Goal: Information Seeking & Learning: Learn about a topic

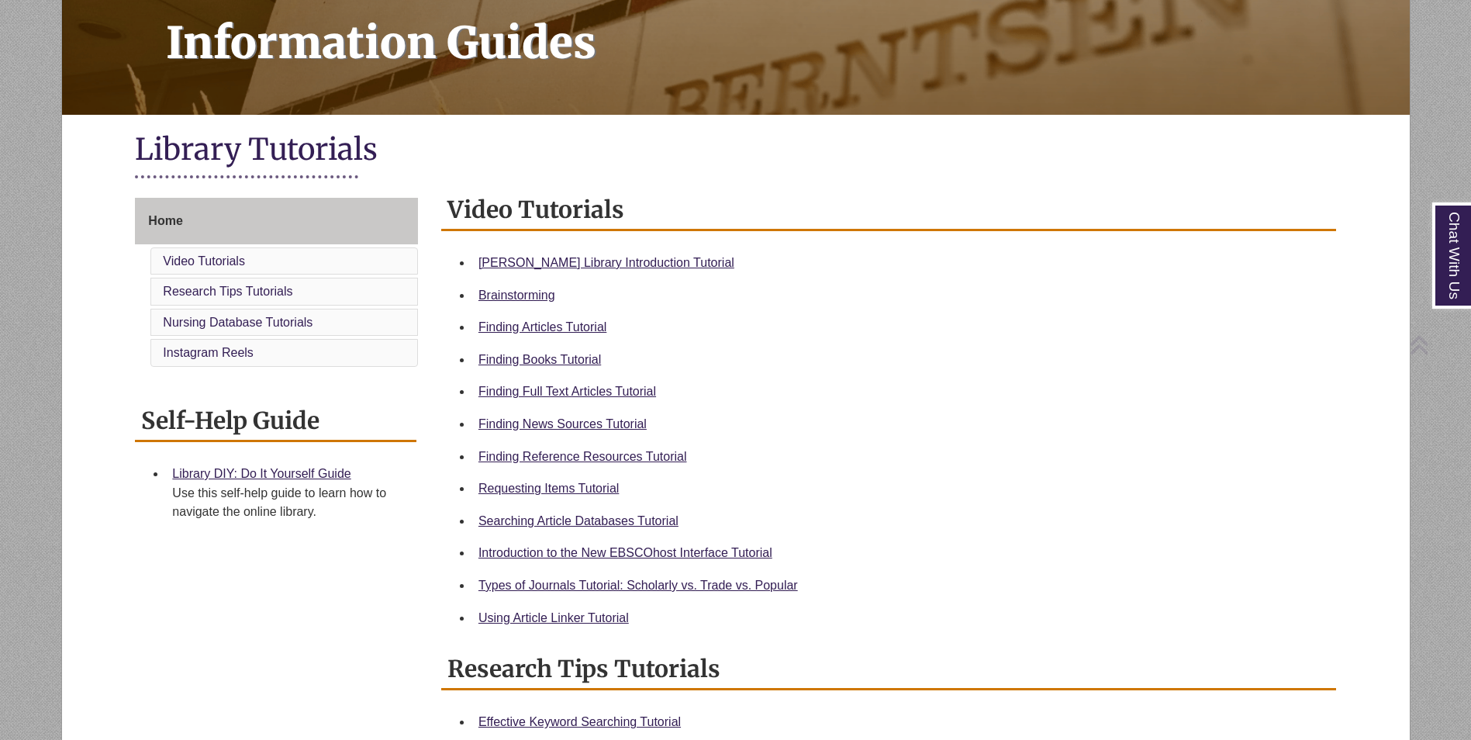
scroll to position [233, 0]
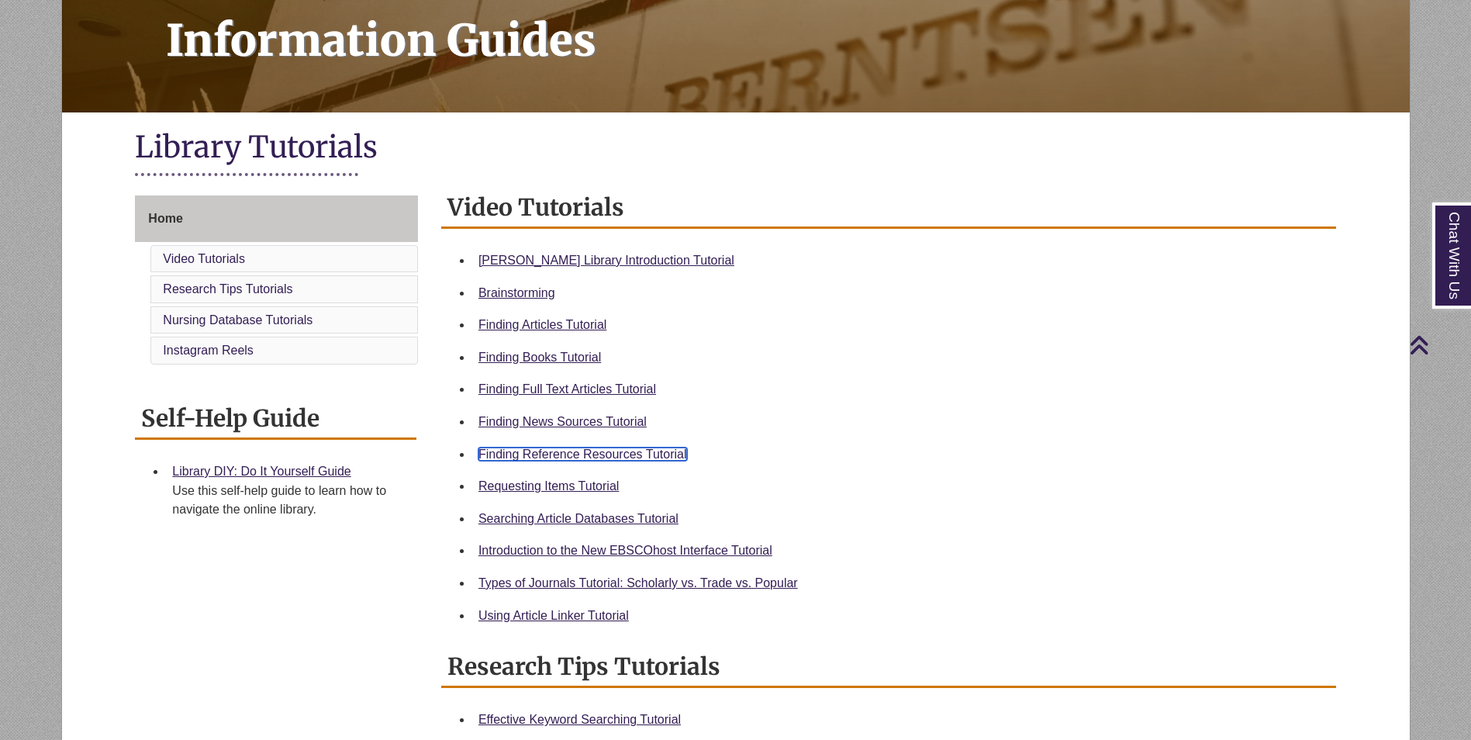
click at [594, 451] on link "Finding Reference Resources Tutorial" at bounding box center [582, 453] width 209 height 13
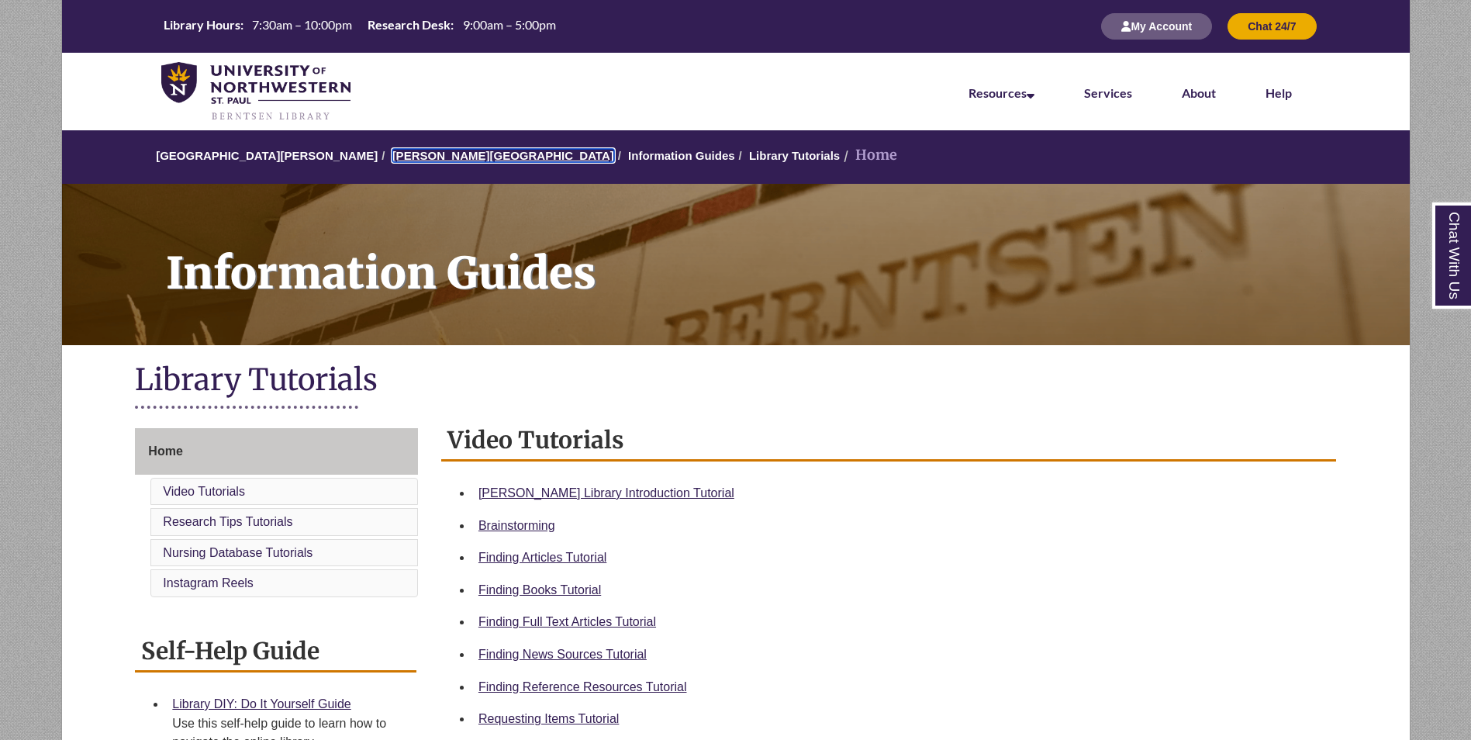
click at [440, 152] on link "[PERSON_NAME][GEOGRAPHIC_DATA]" at bounding box center [503, 155] width 222 height 13
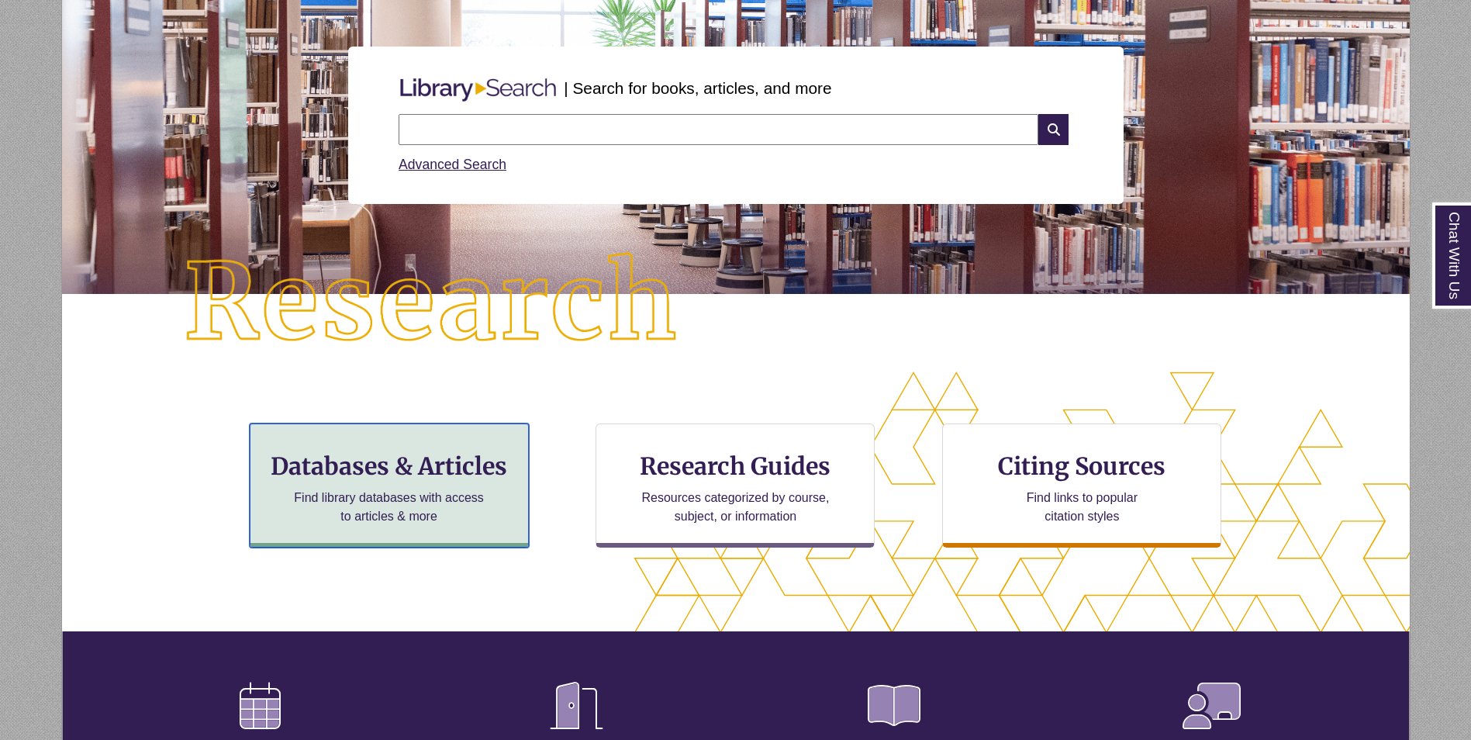
click at [440, 527] on div "Databases & Articles Find library databases with access to articles & more" at bounding box center [389, 485] width 279 height 124
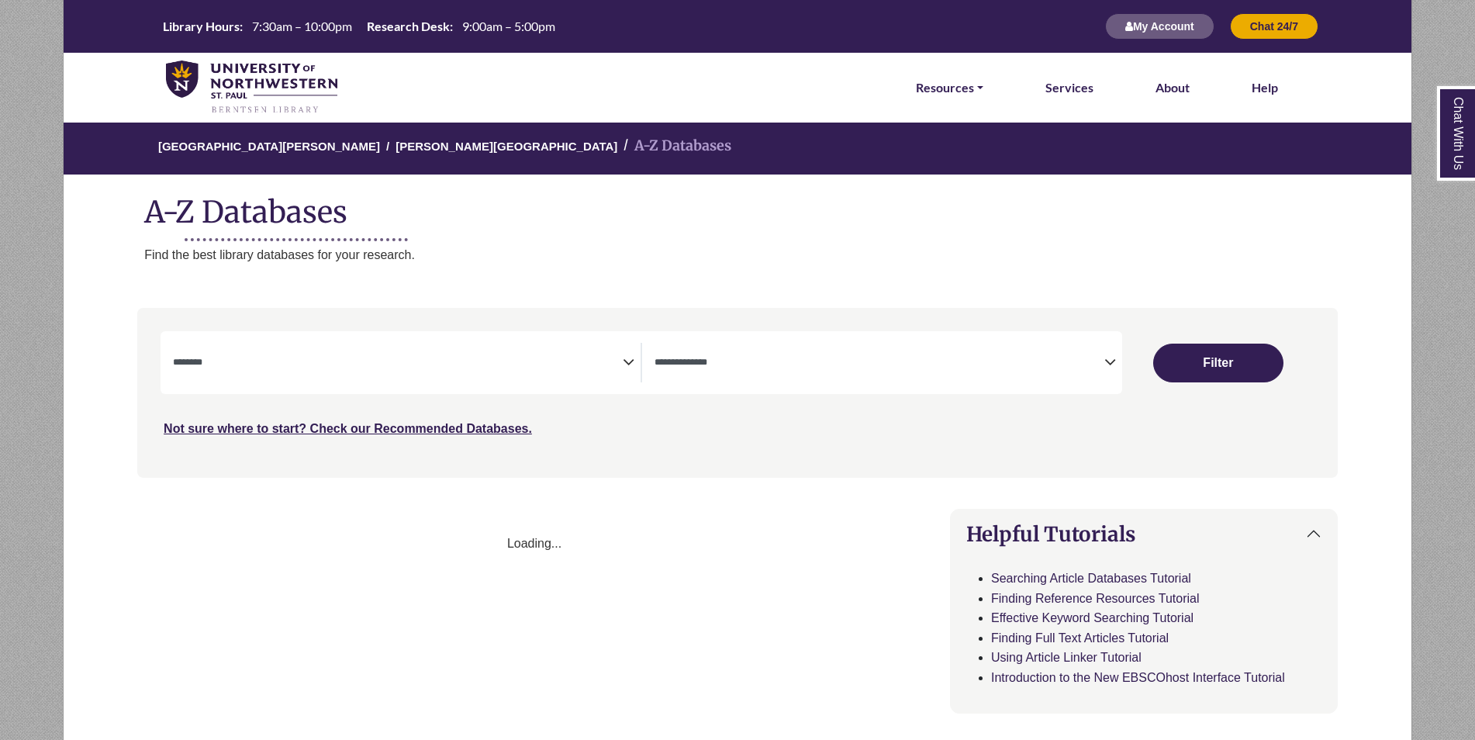
select select "Database Subject Filter"
select select "Database Types Filter"
select select "Database Subject Filter"
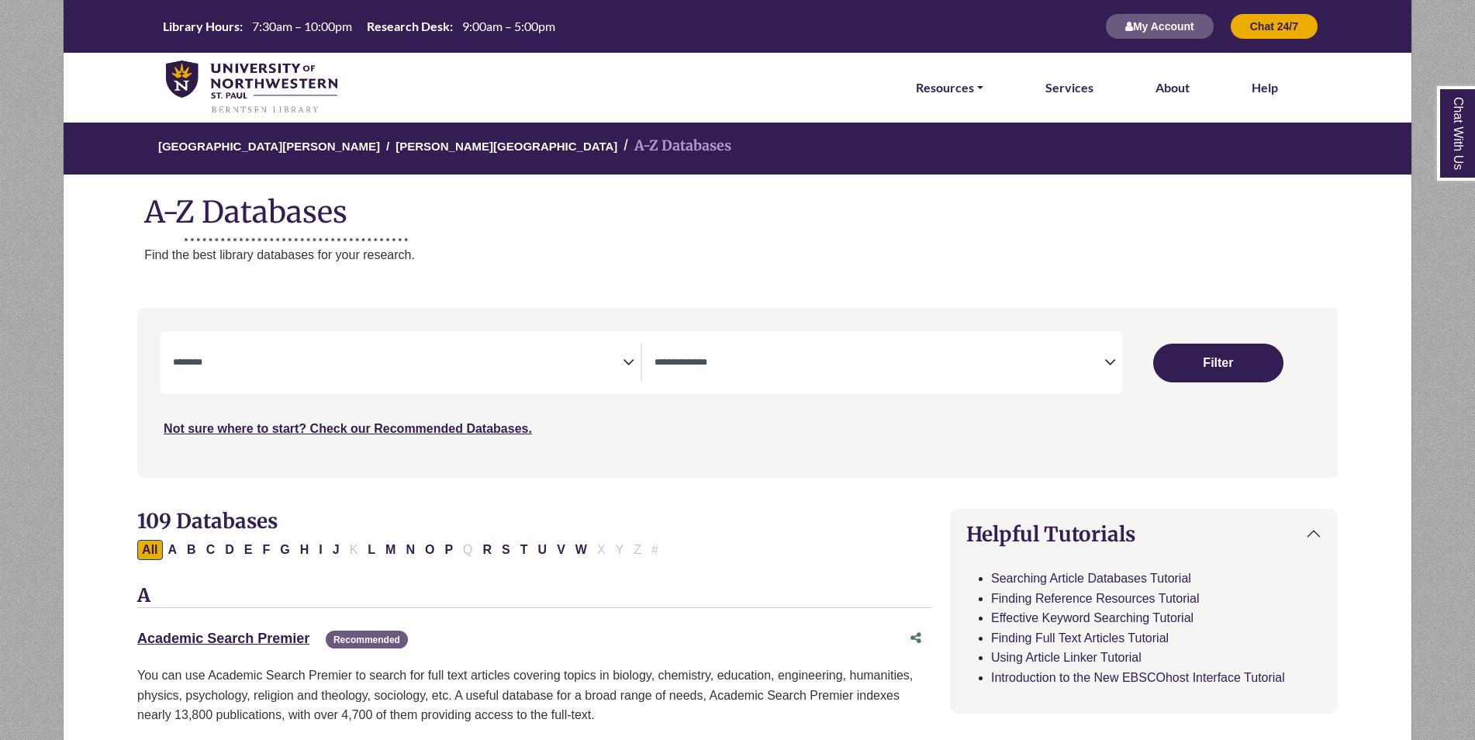
click at [787, 371] on span "Search filters" at bounding box center [879, 363] width 450 height 40
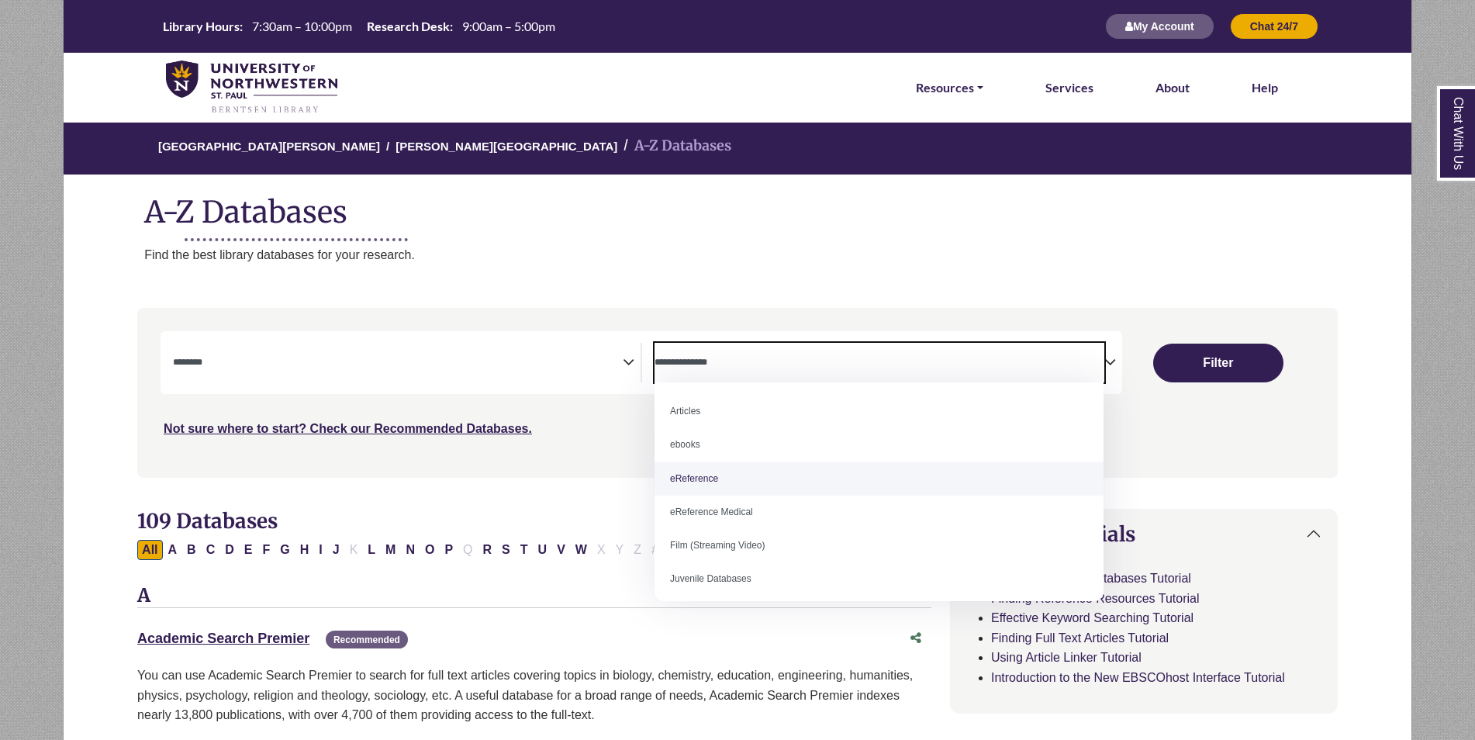
select select "*****"
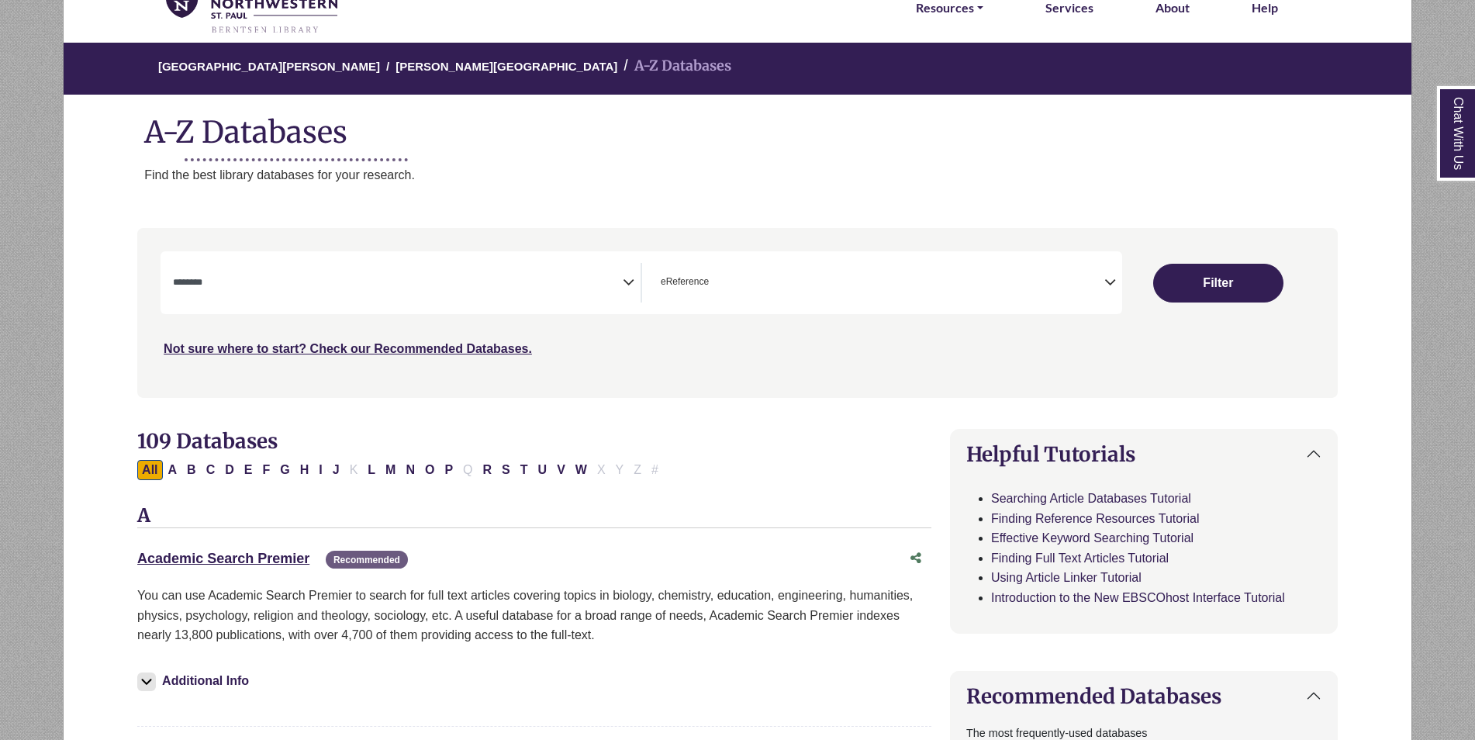
scroll to position [155, 0]
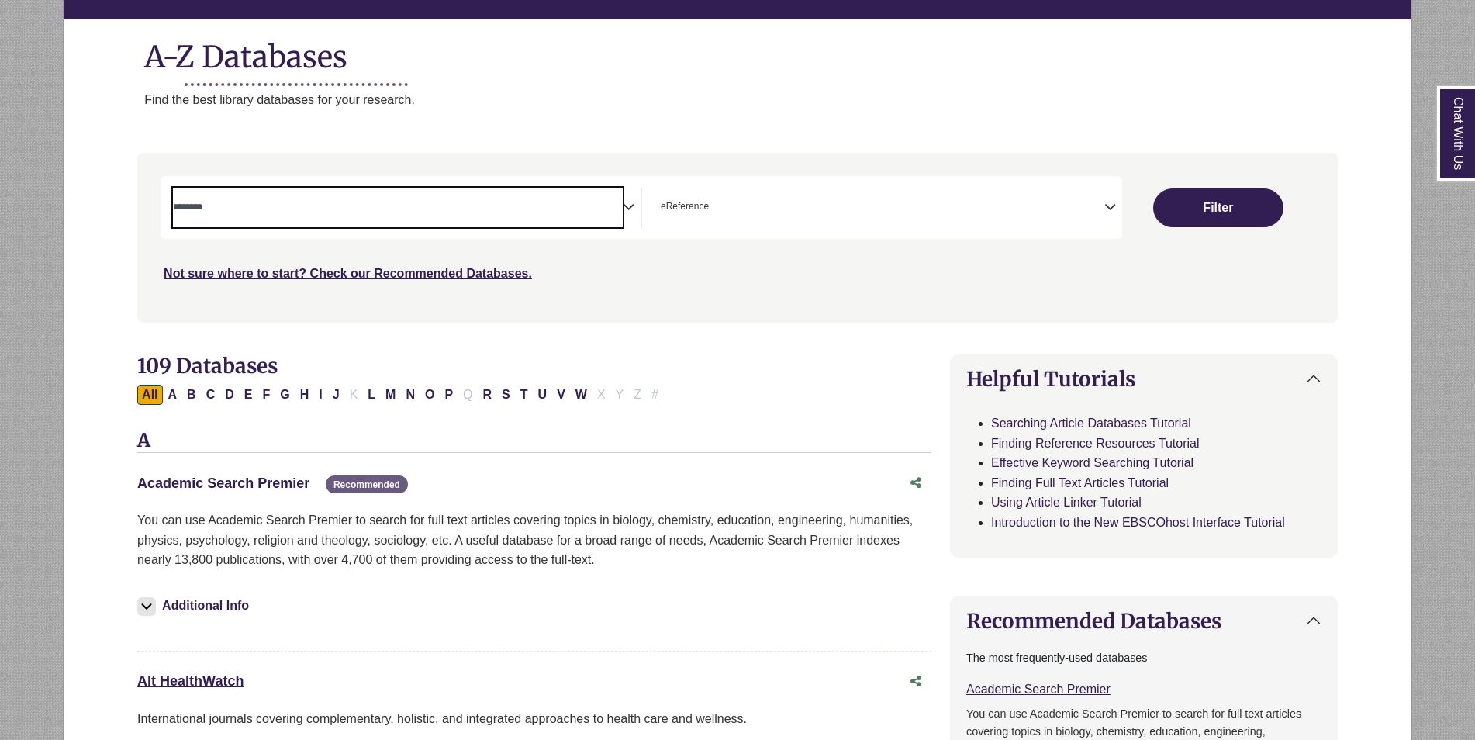
click at [485, 209] on textarea "Search" at bounding box center [398, 208] width 450 height 12
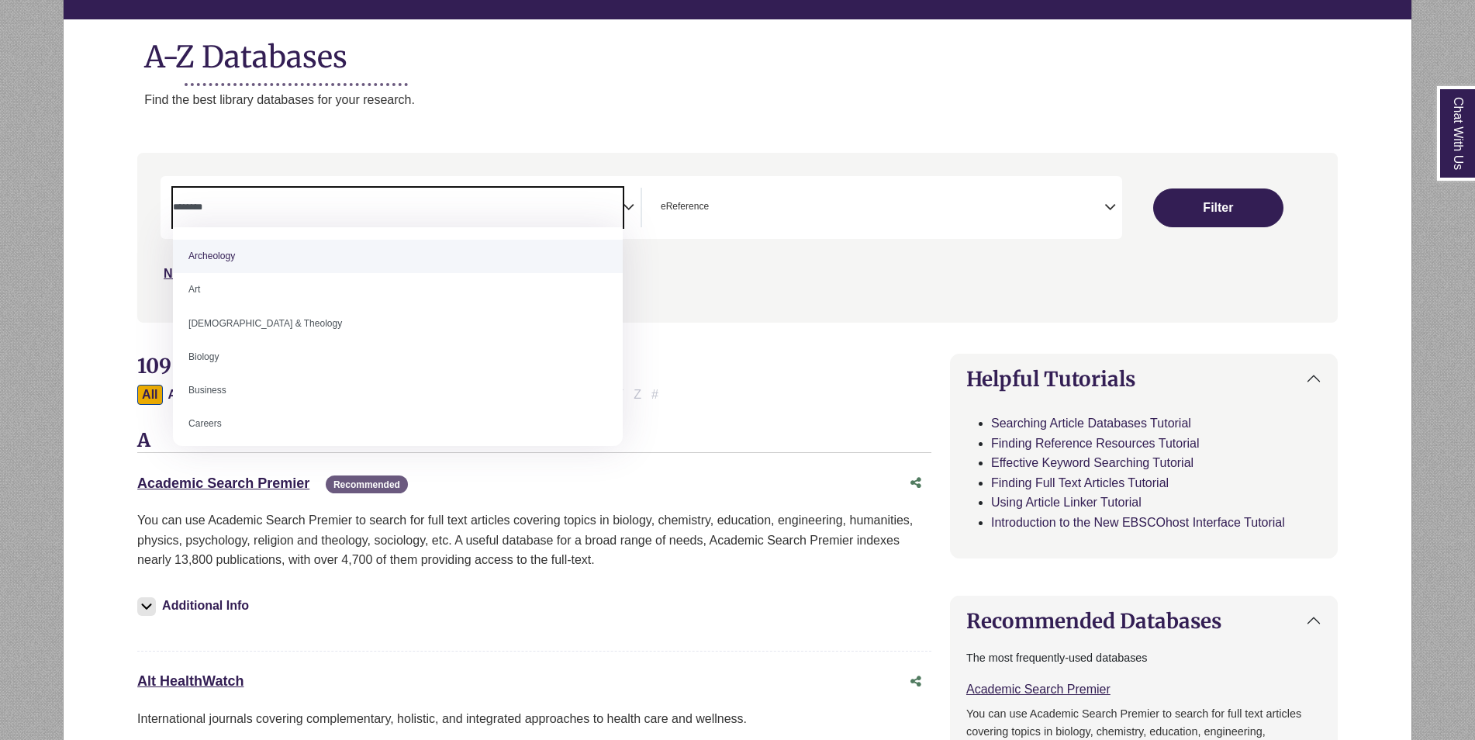
click at [523, 207] on textarea "Search" at bounding box center [398, 208] width 450 height 12
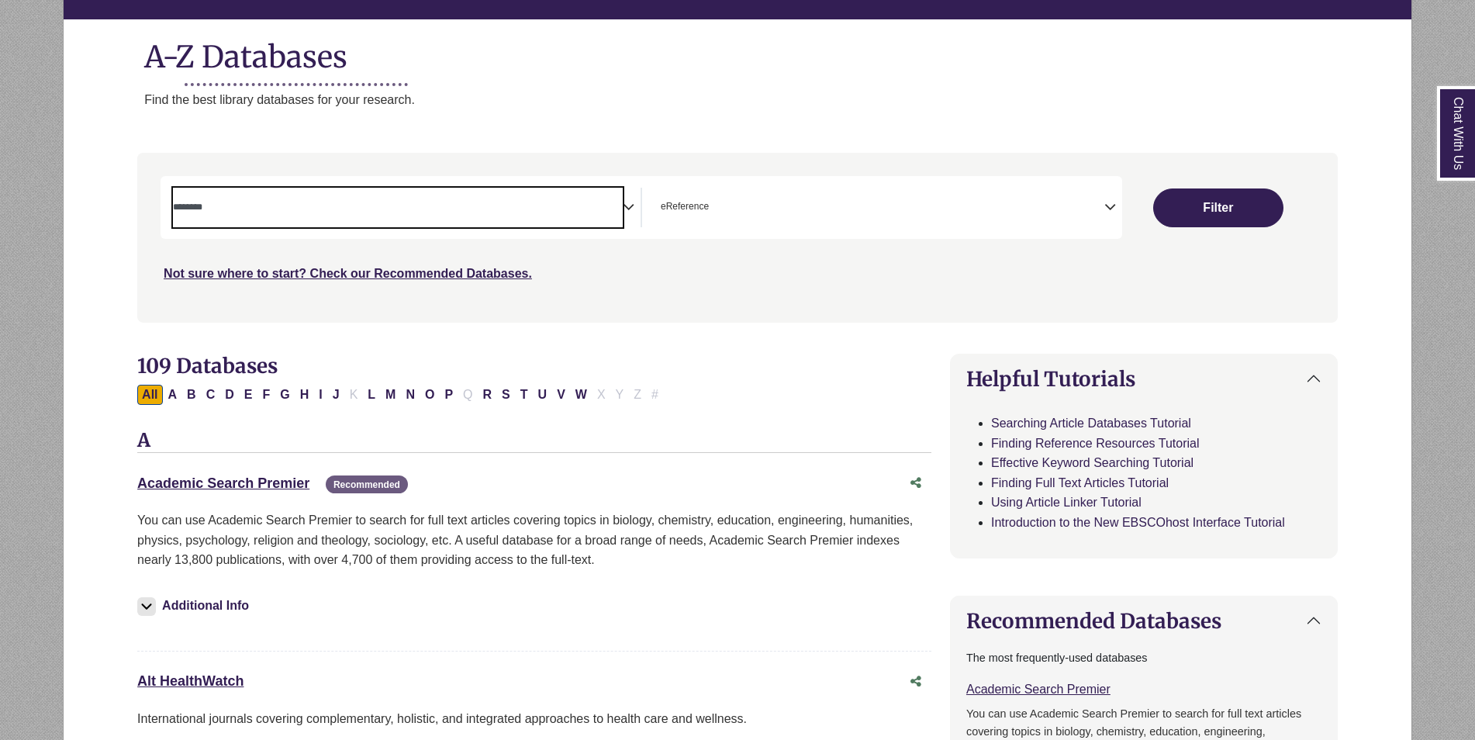
click at [408, 213] on textarea "Search" at bounding box center [398, 208] width 450 height 12
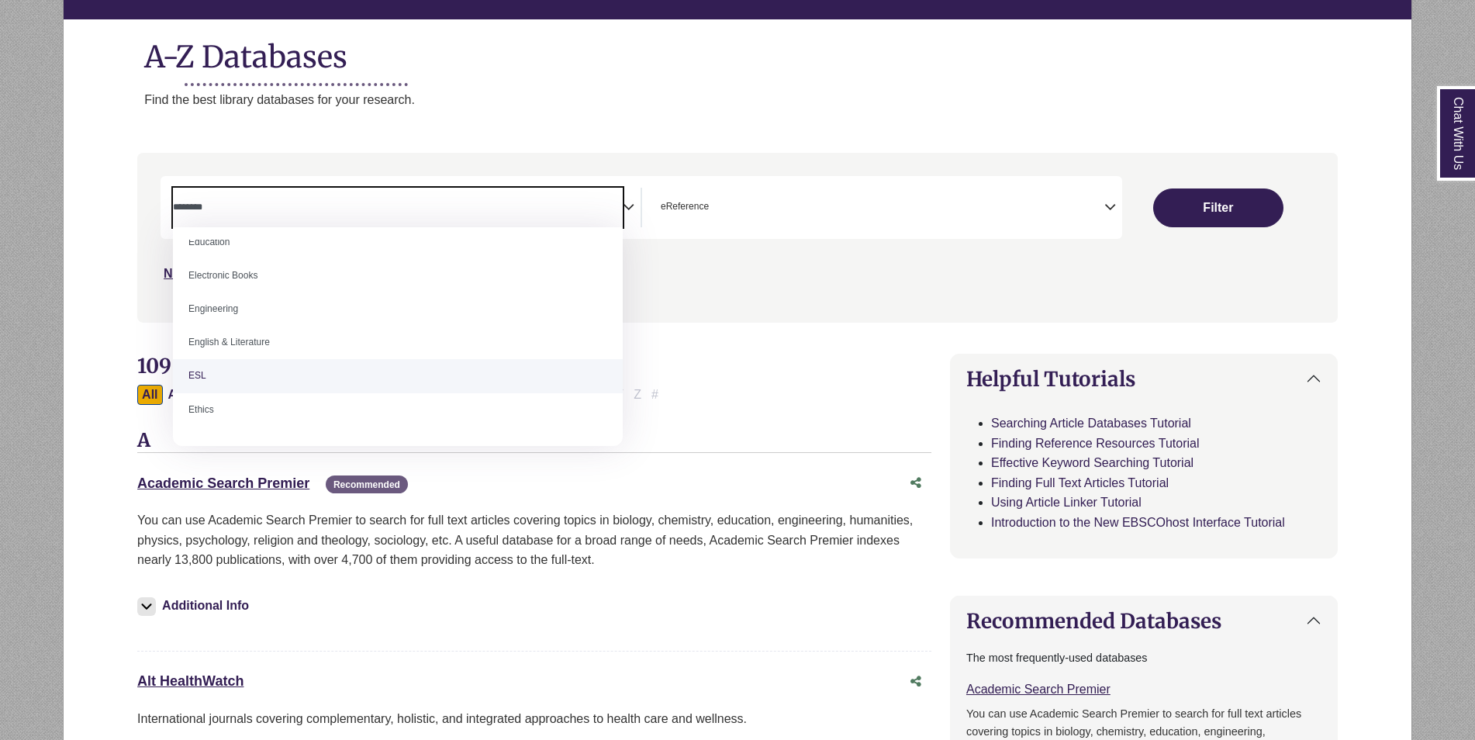
scroll to position [605, 0]
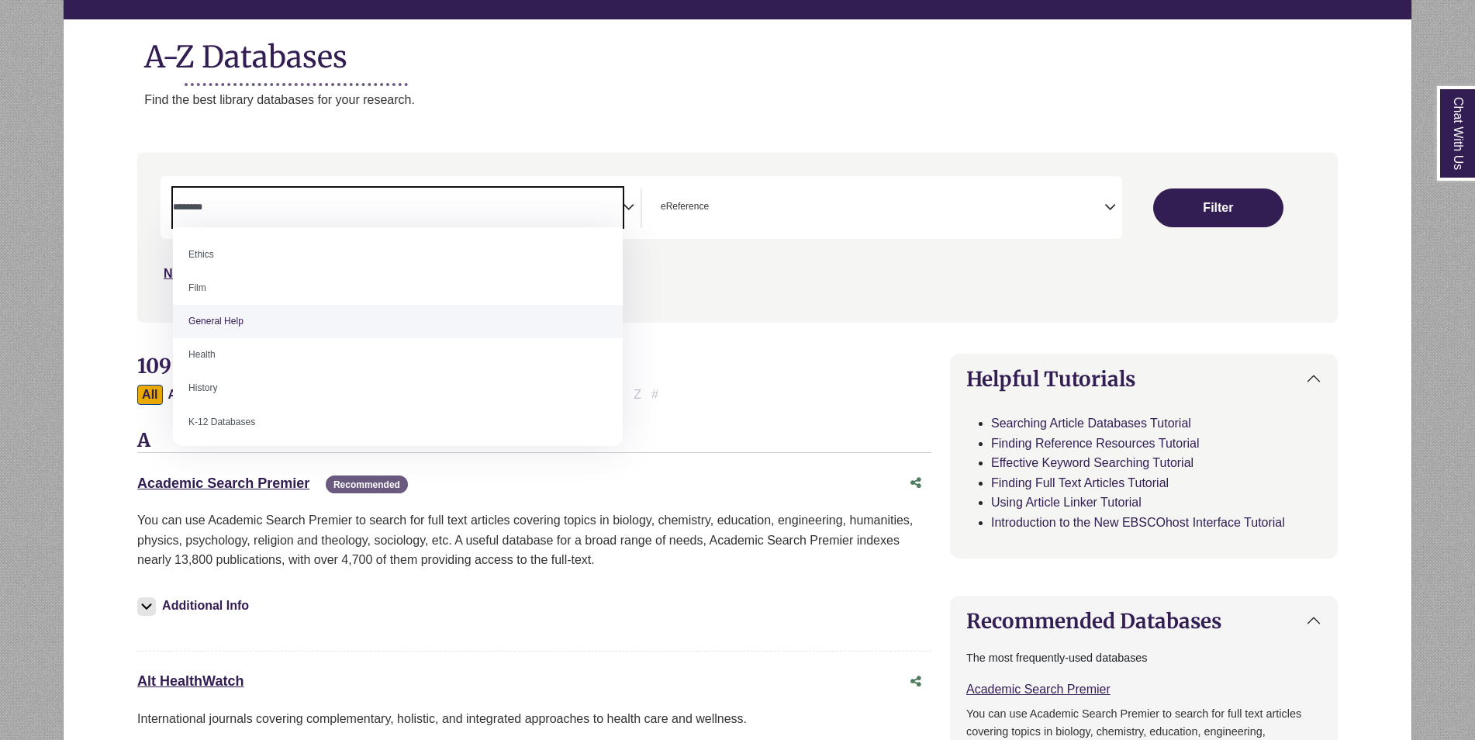
select select "*****"
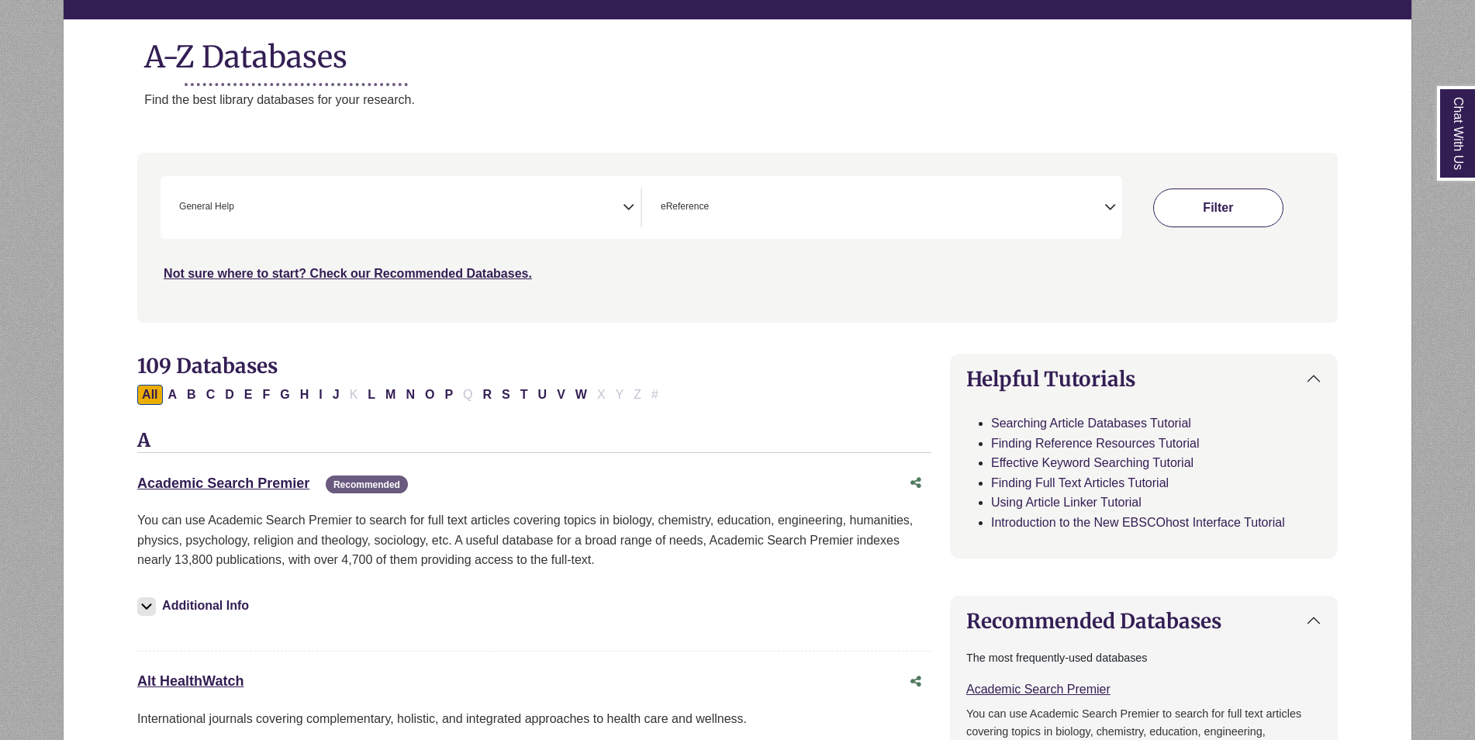
click at [1192, 215] on button "Filter" at bounding box center [1218, 207] width 130 height 39
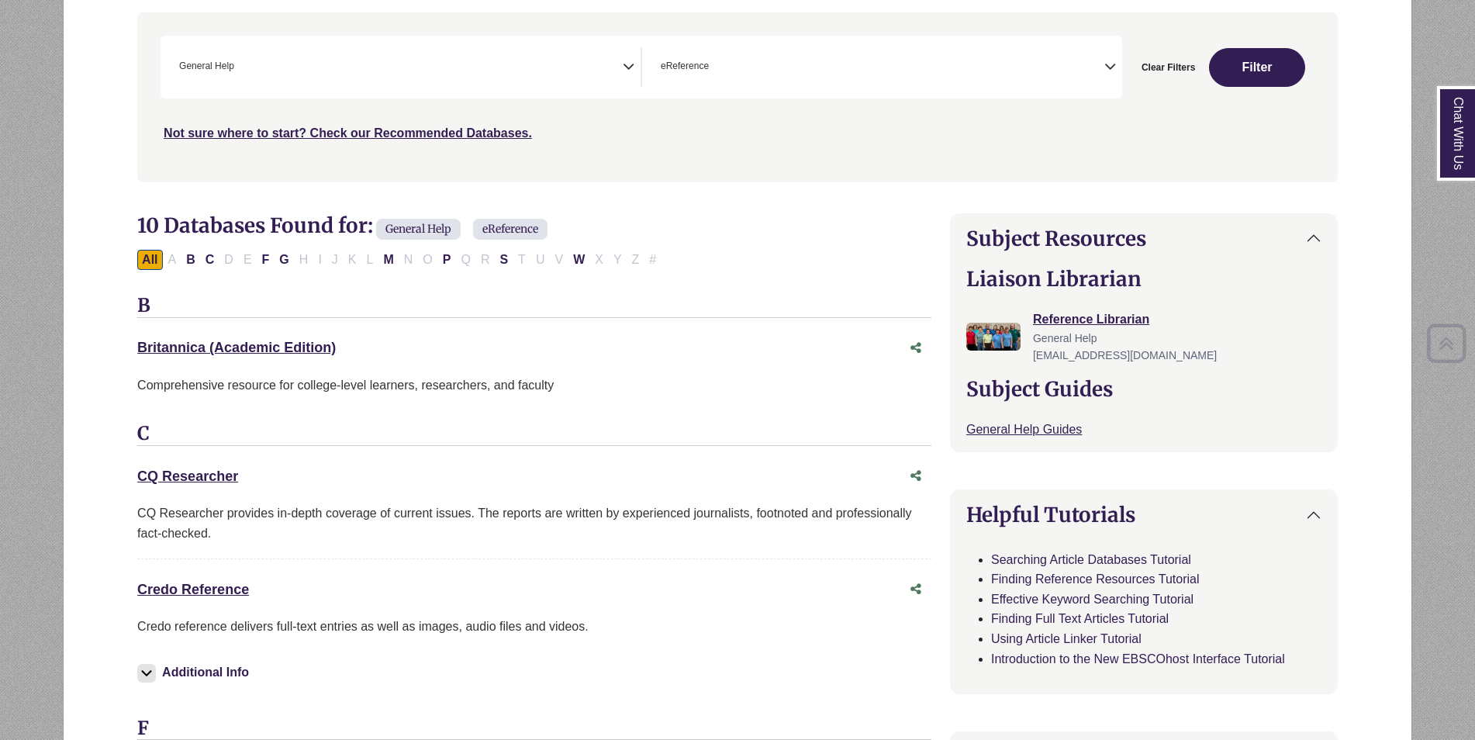
scroll to position [310, 0]
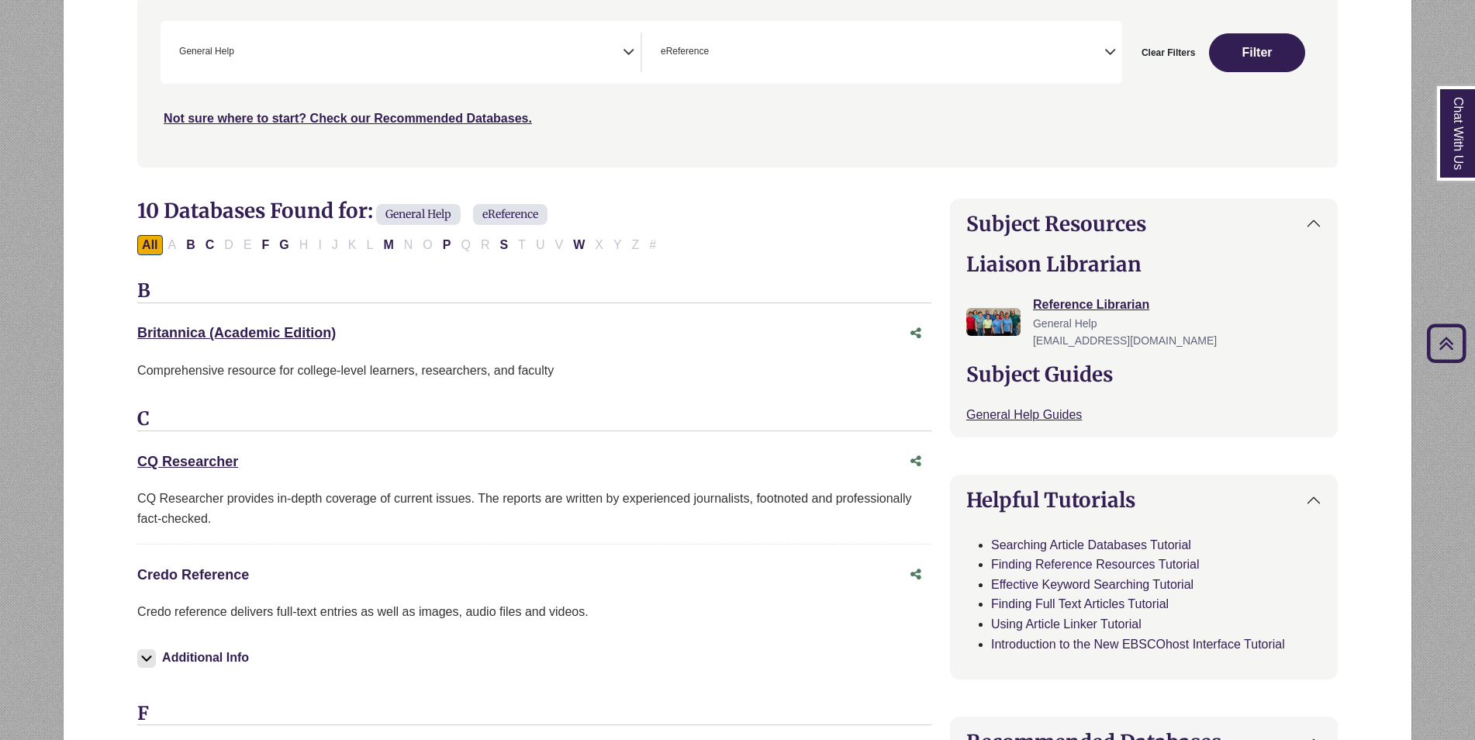
click at [199, 573] on link "Credo Reference This link opens in a new window" at bounding box center [193, 575] width 112 height 16
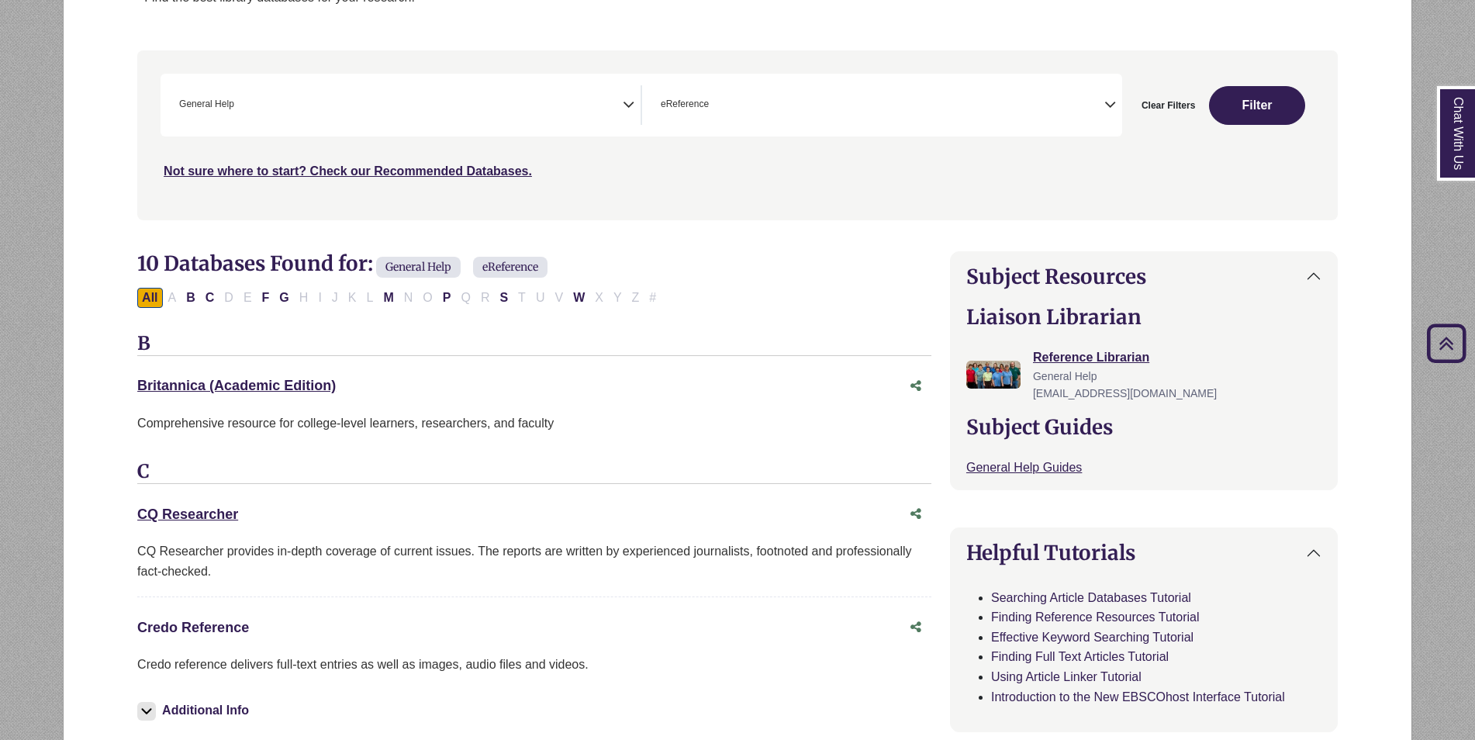
scroll to position [0, 0]
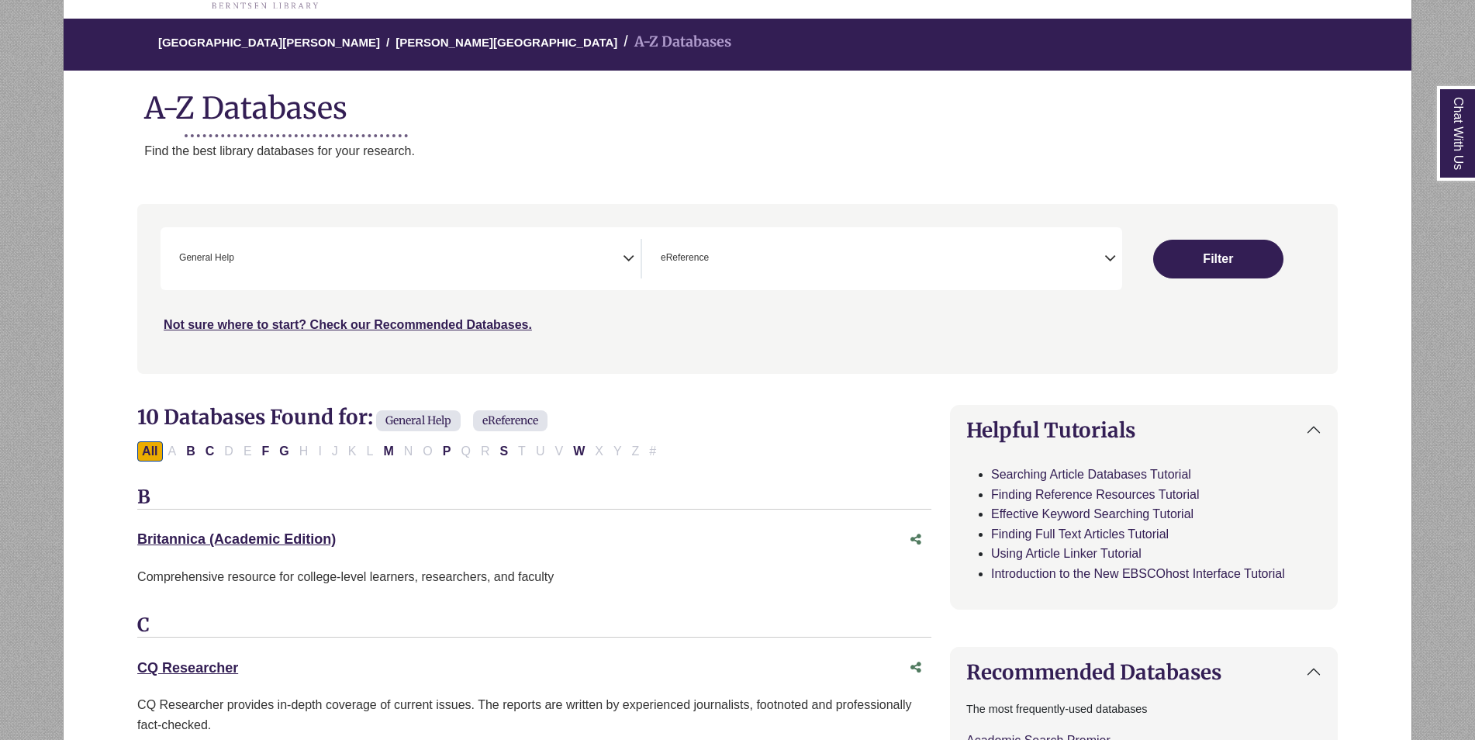
scroll to position [155, 0]
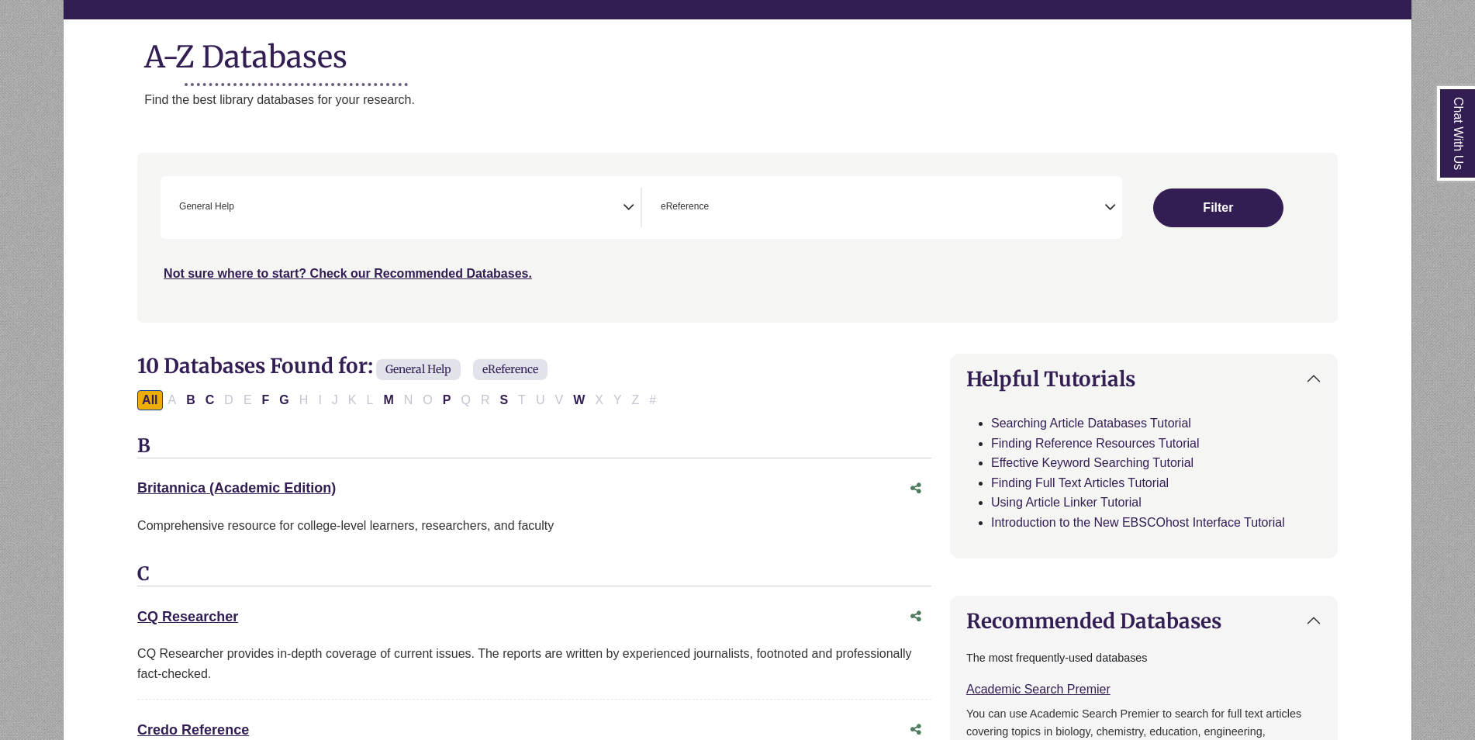
select select "Database Subject Filter"
select select "Database Types Filter"
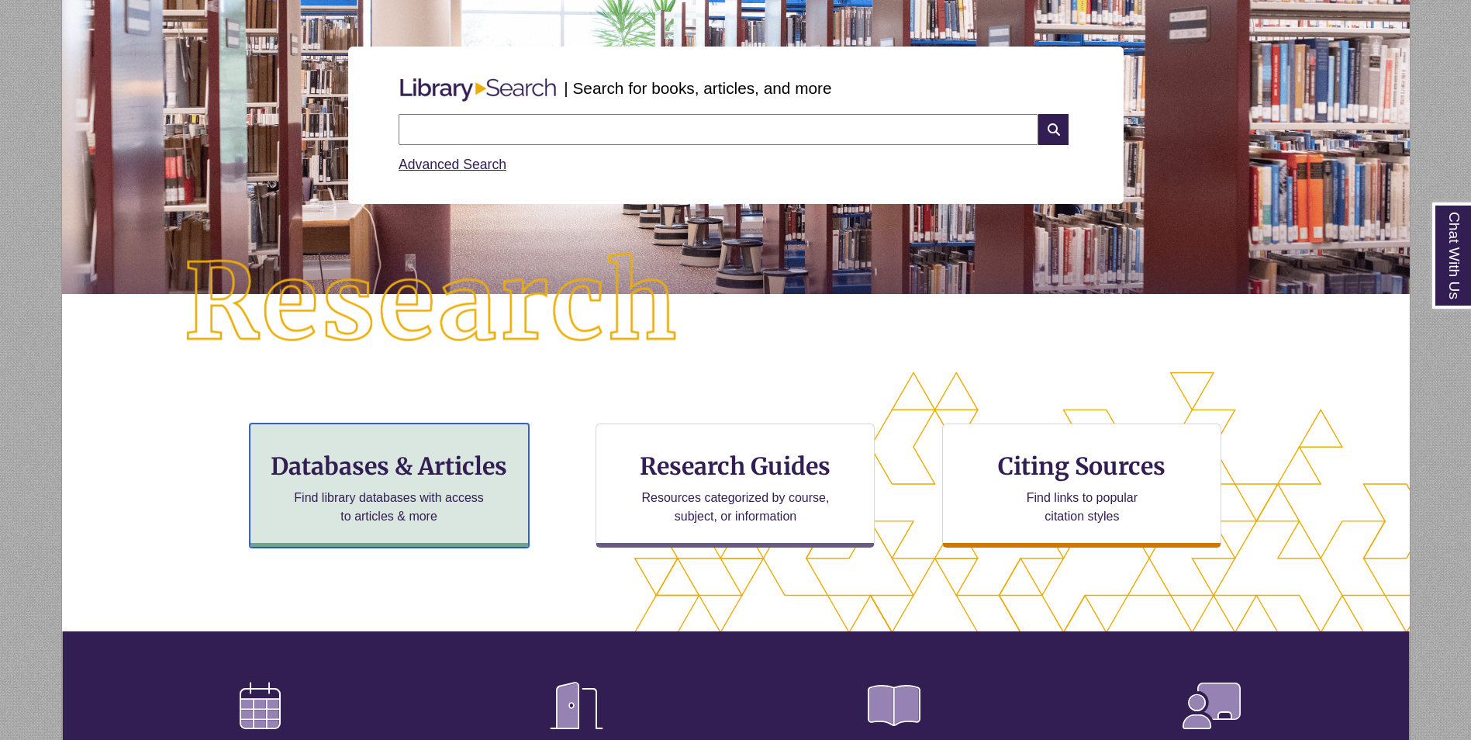
click at [427, 467] on h3 "Databases & Articles" at bounding box center [389, 465] width 253 height 29
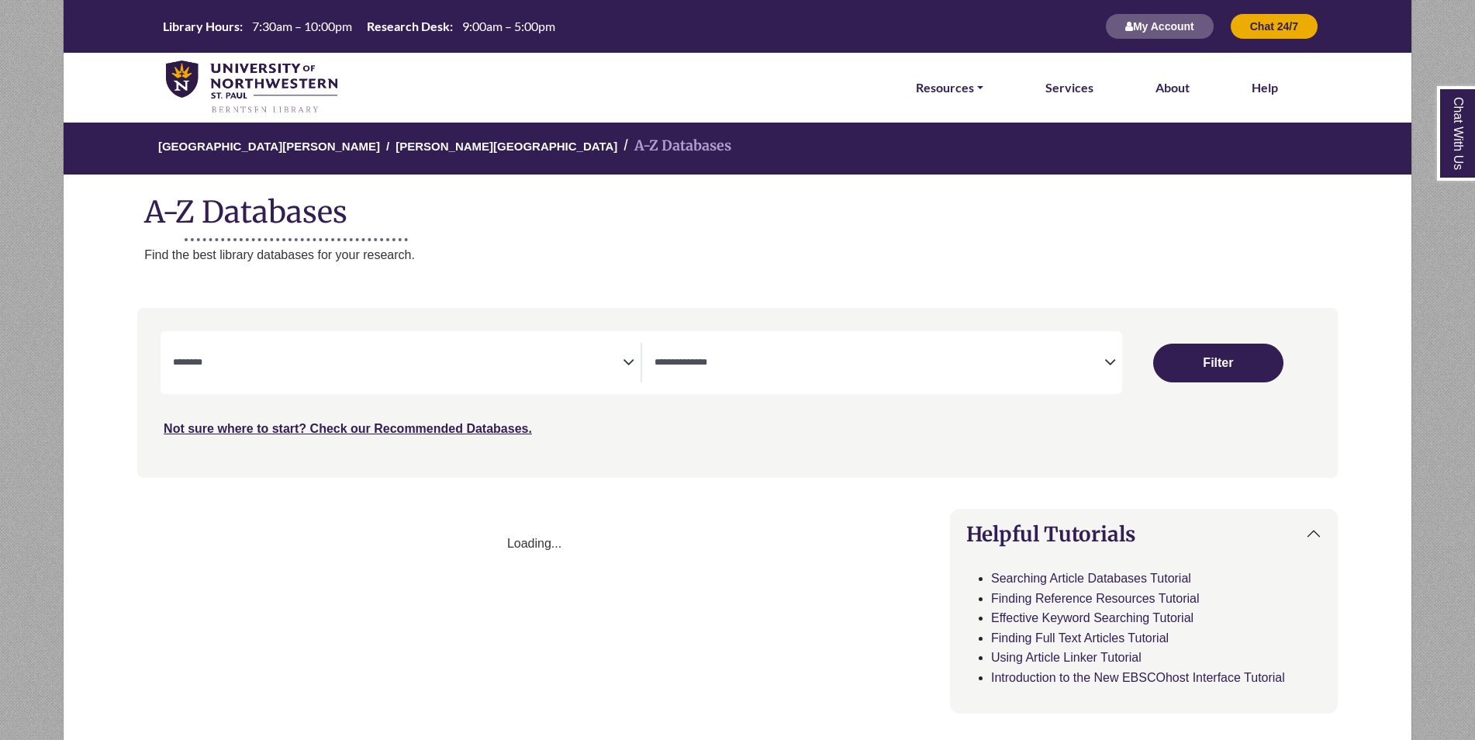
select select "Database Subject Filter"
select select "Database Types Filter"
select select "Database Subject Filter"
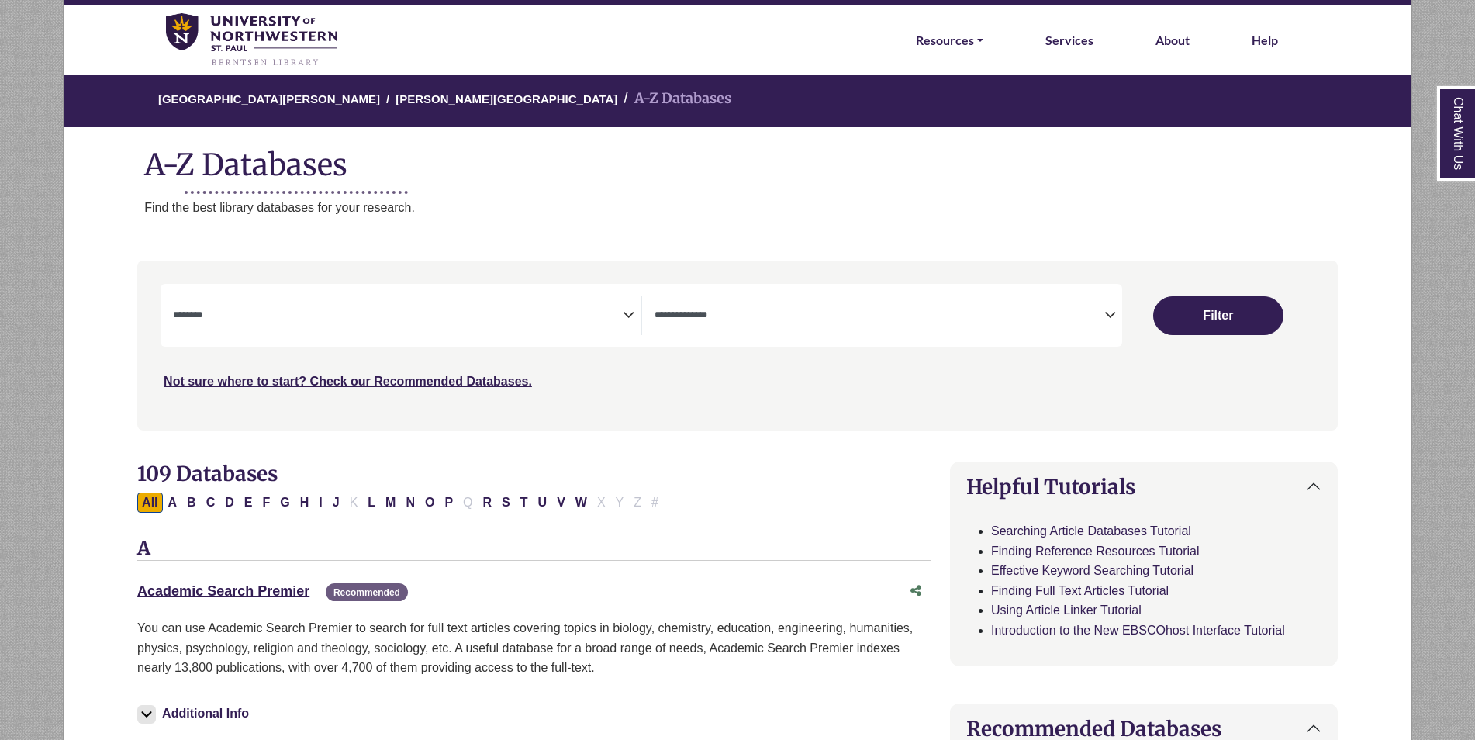
scroll to position [78, 0]
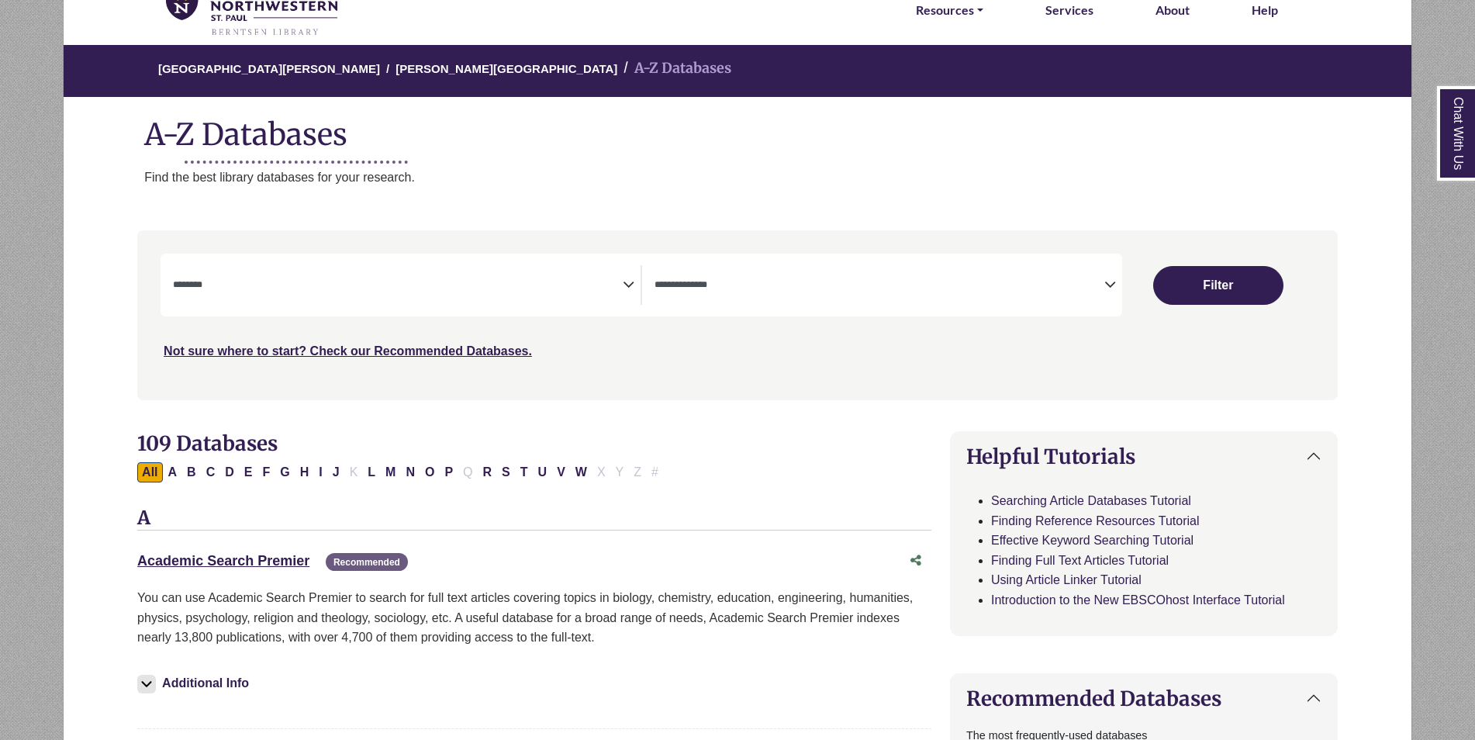
click at [718, 288] on textarea "Search" at bounding box center [879, 286] width 450 height 12
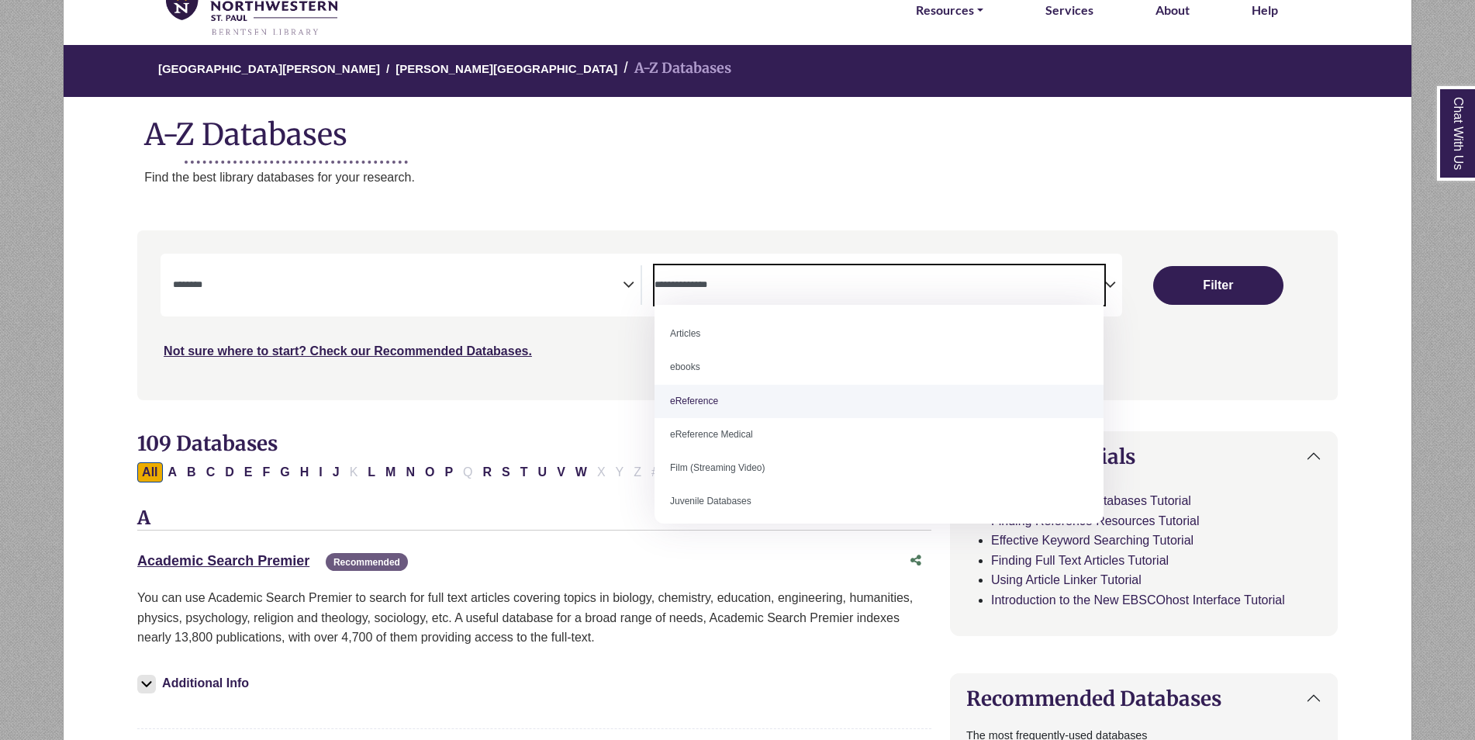
select select "*****"
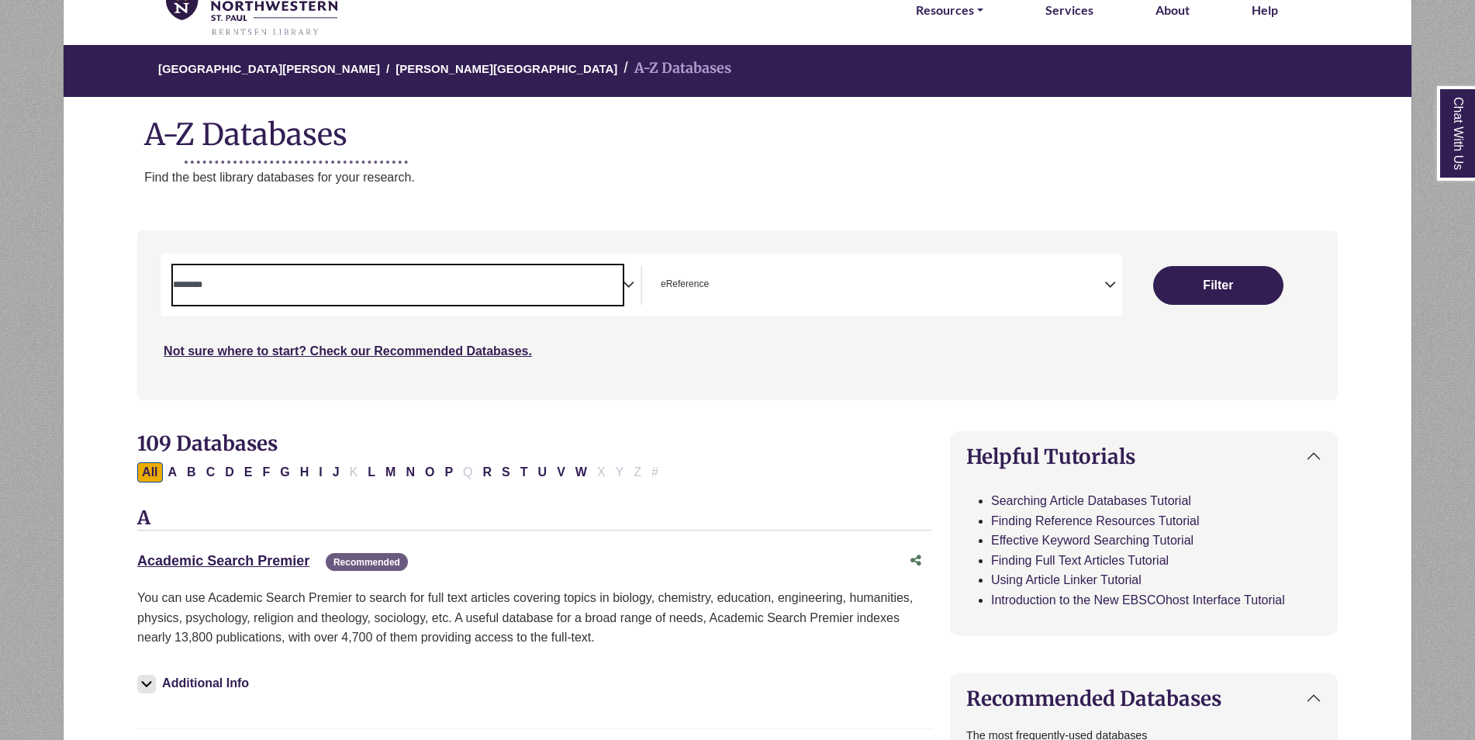
click at [599, 286] on textarea "Search" at bounding box center [398, 286] width 450 height 12
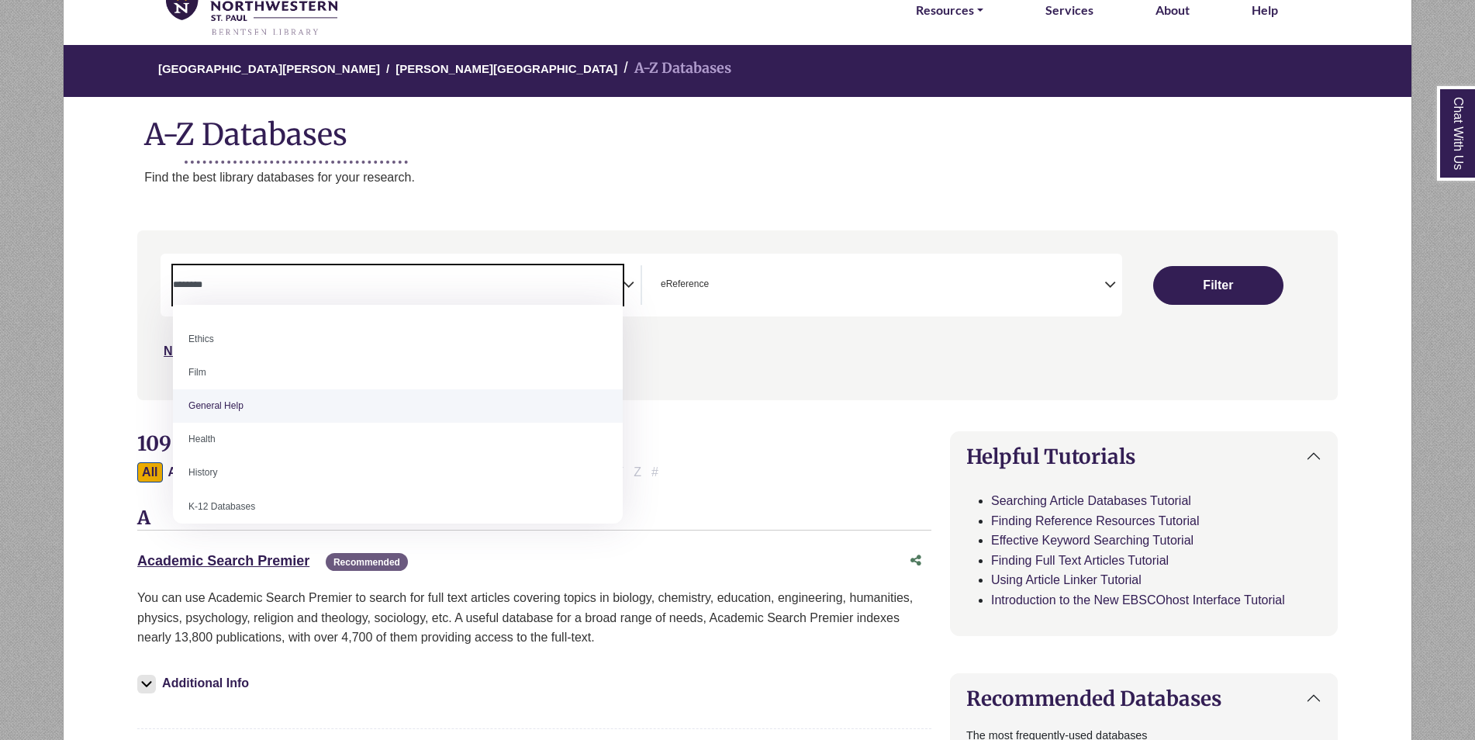
scroll to position [283, 0]
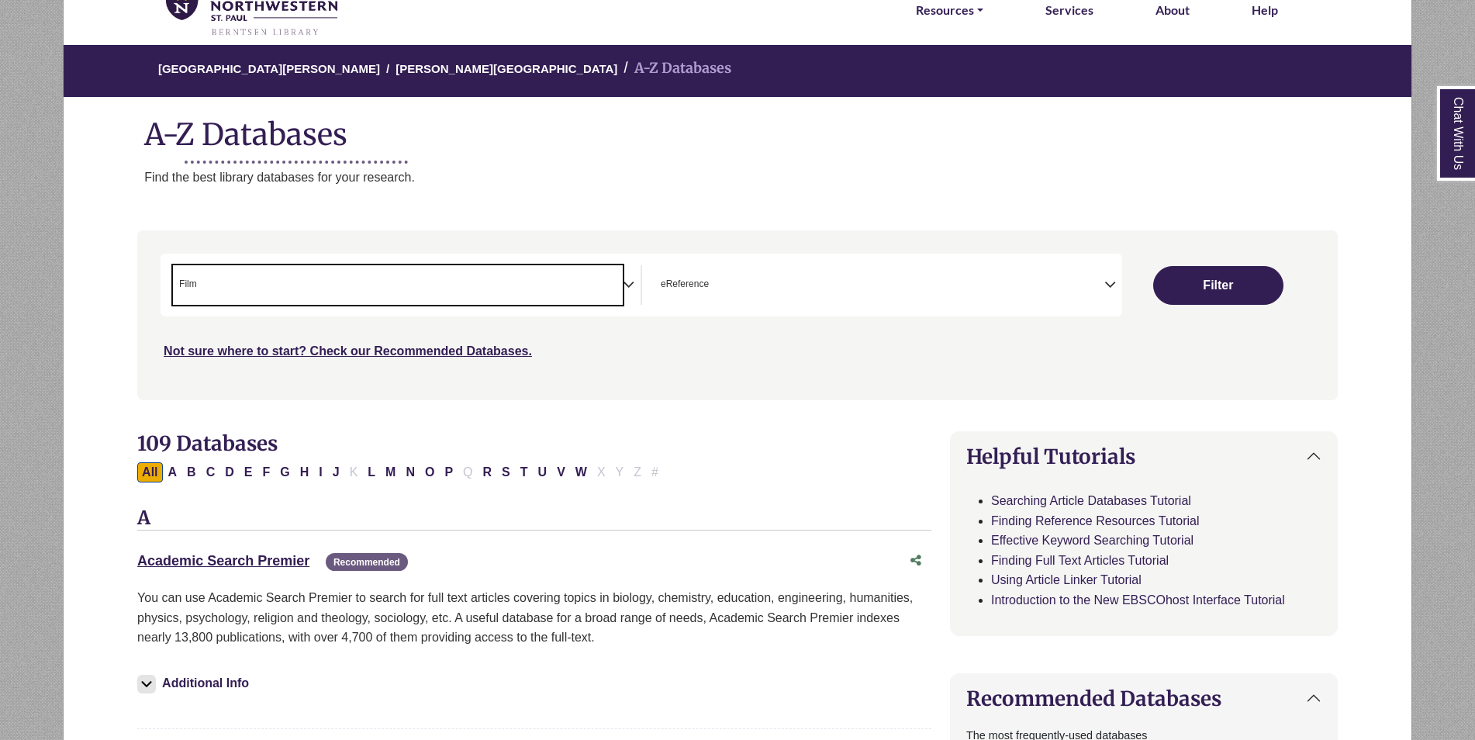
click at [592, 275] on span "× Film" at bounding box center [398, 285] width 450 height 40
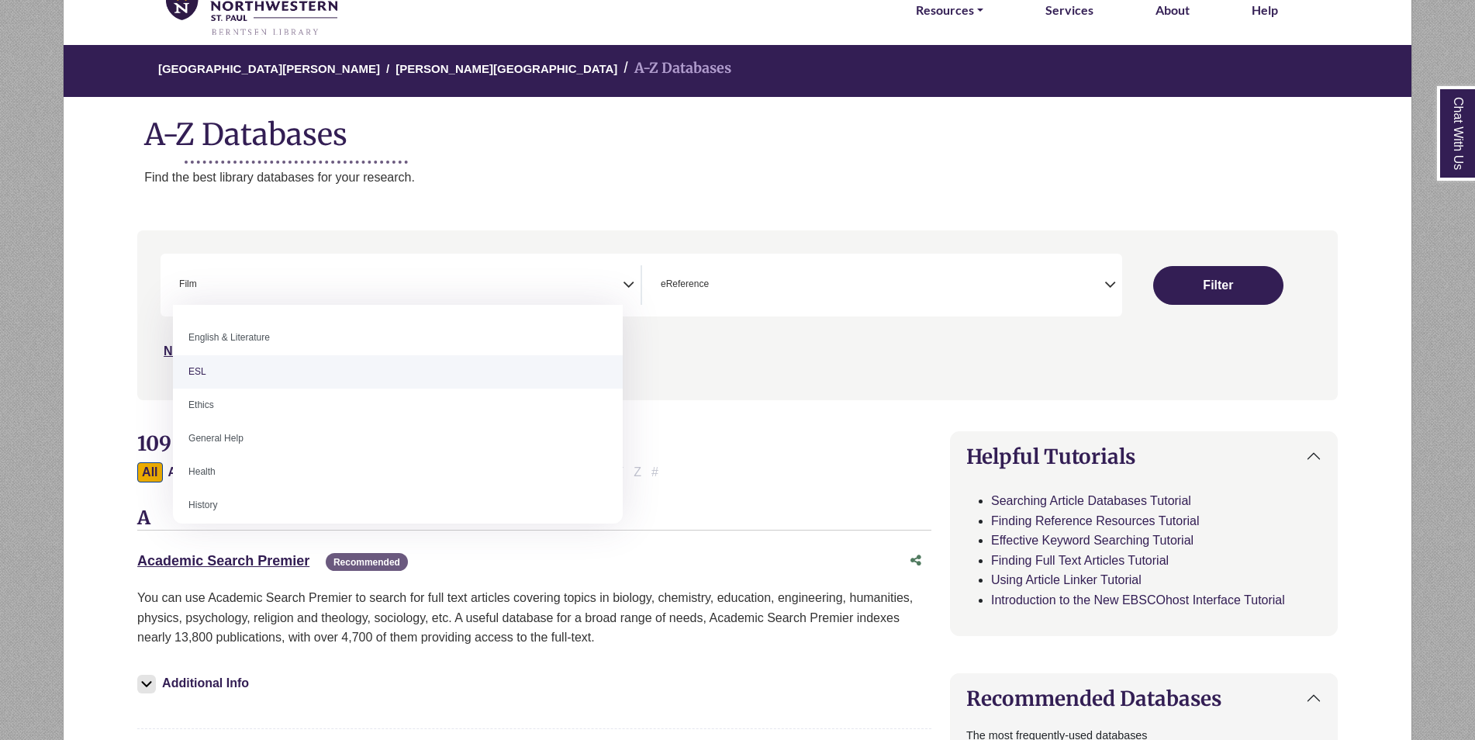
scroll to position [620, 0]
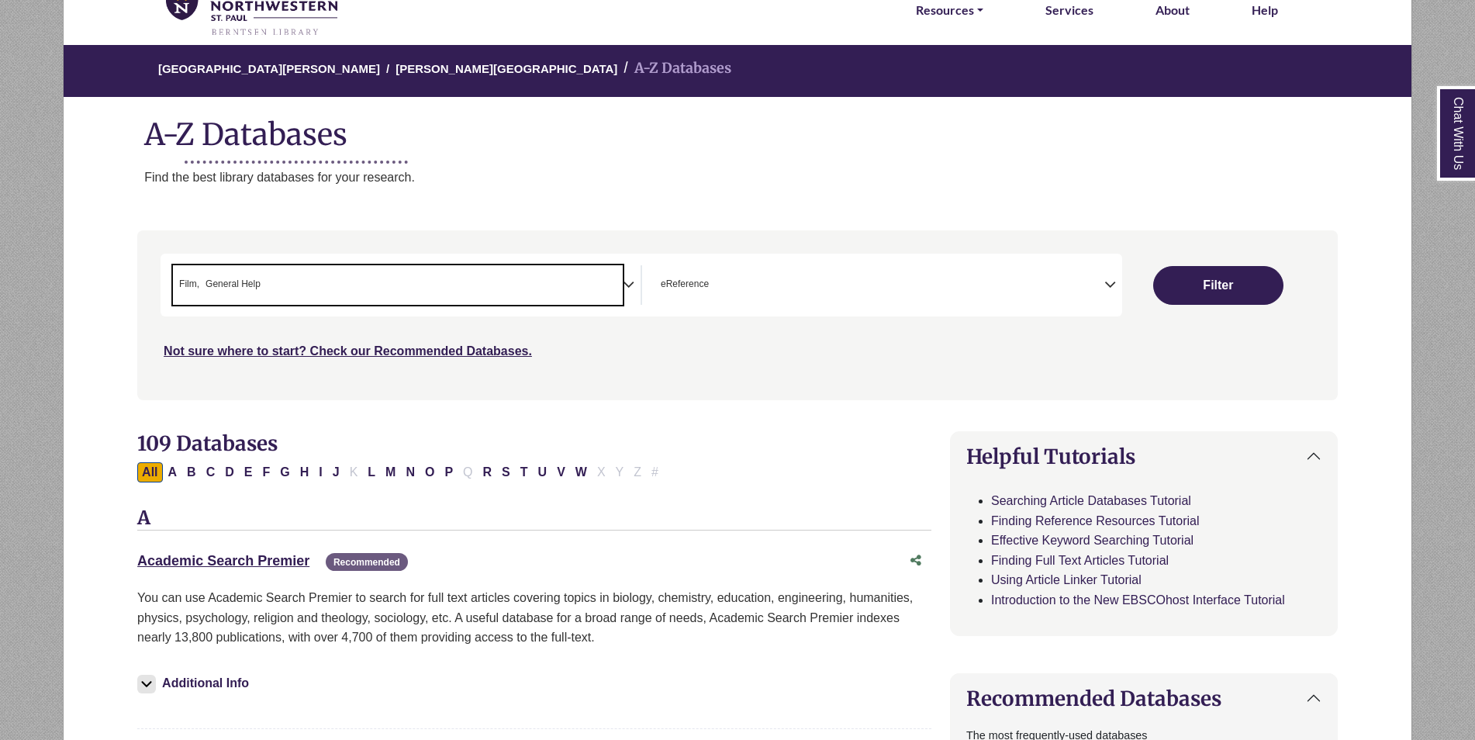
click at [205, 281] on li "× General Help" at bounding box center [229, 284] width 61 height 15
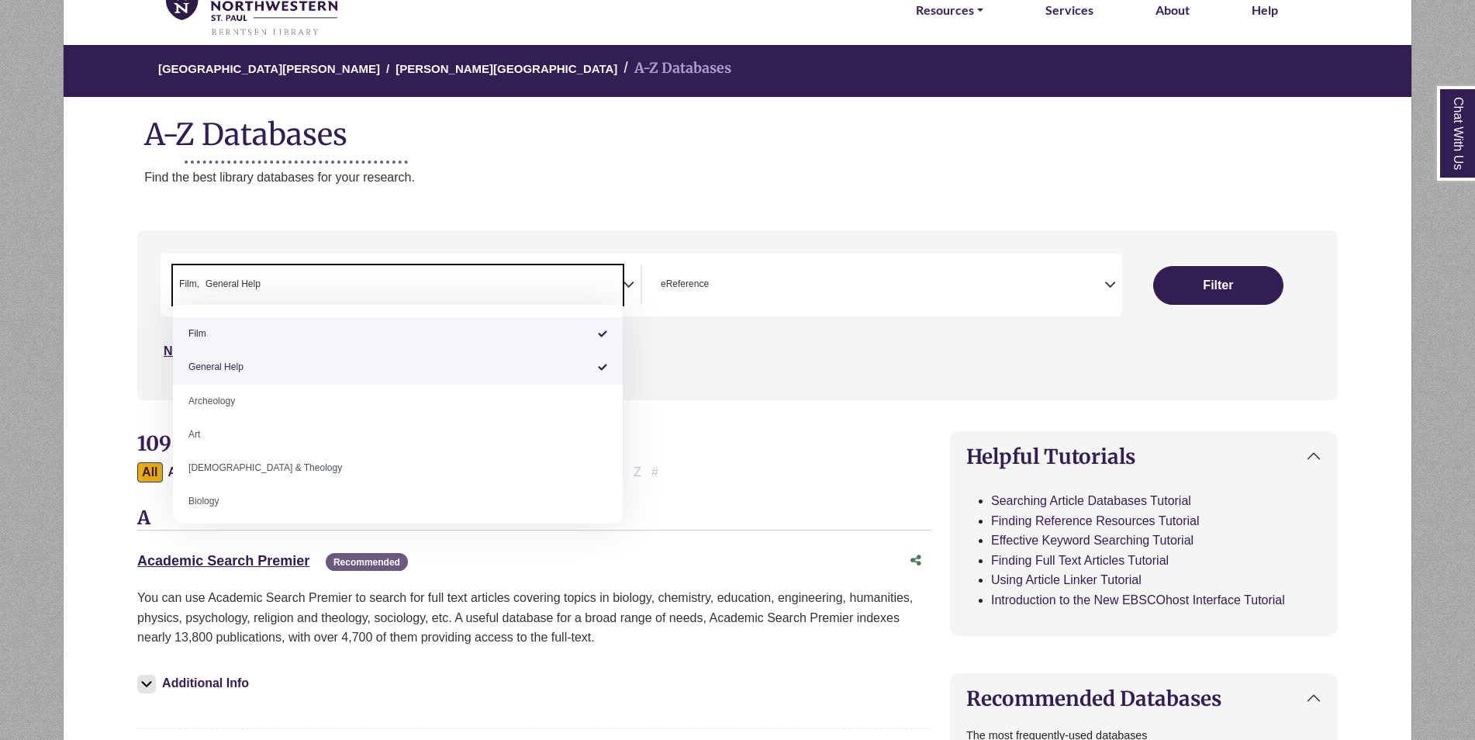
select select "*****"
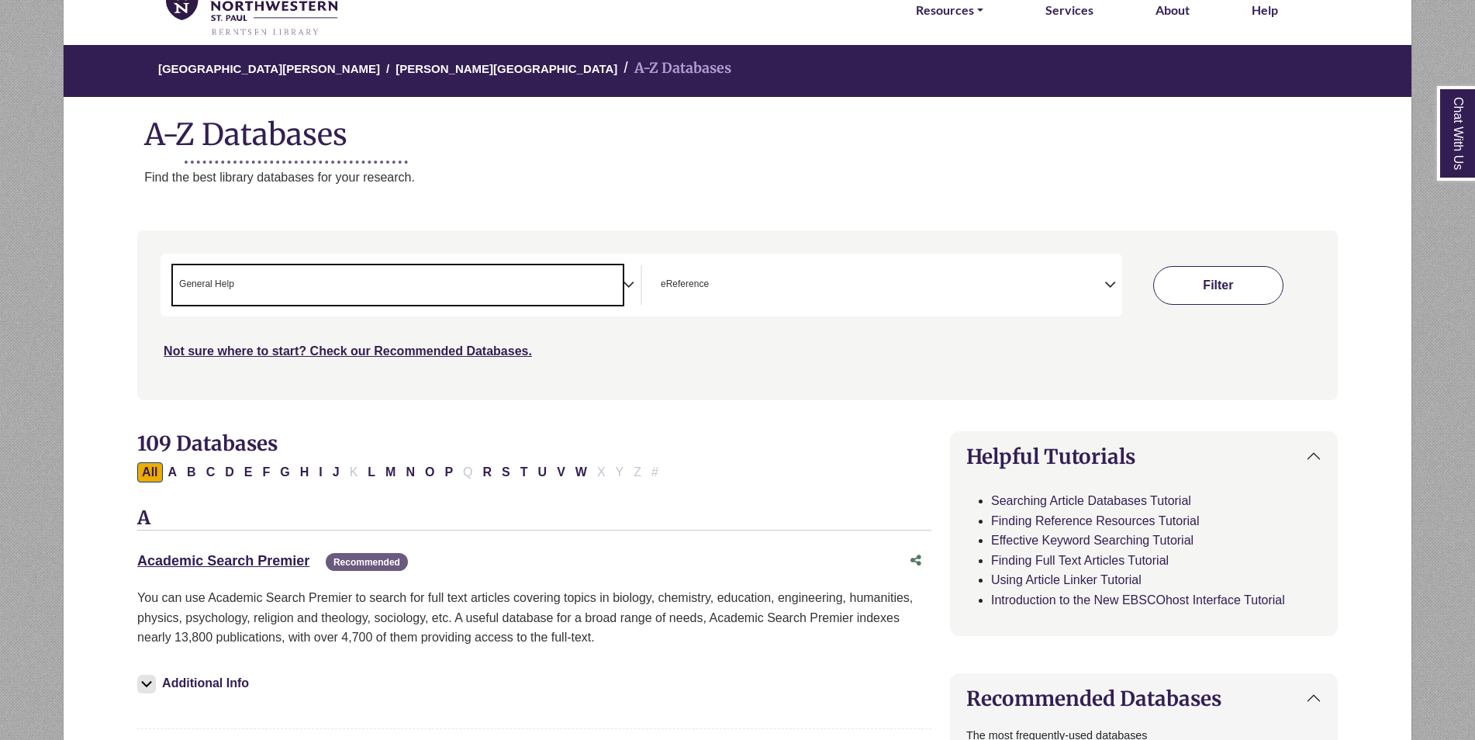
click at [1211, 288] on button "Filter" at bounding box center [1218, 285] width 130 height 39
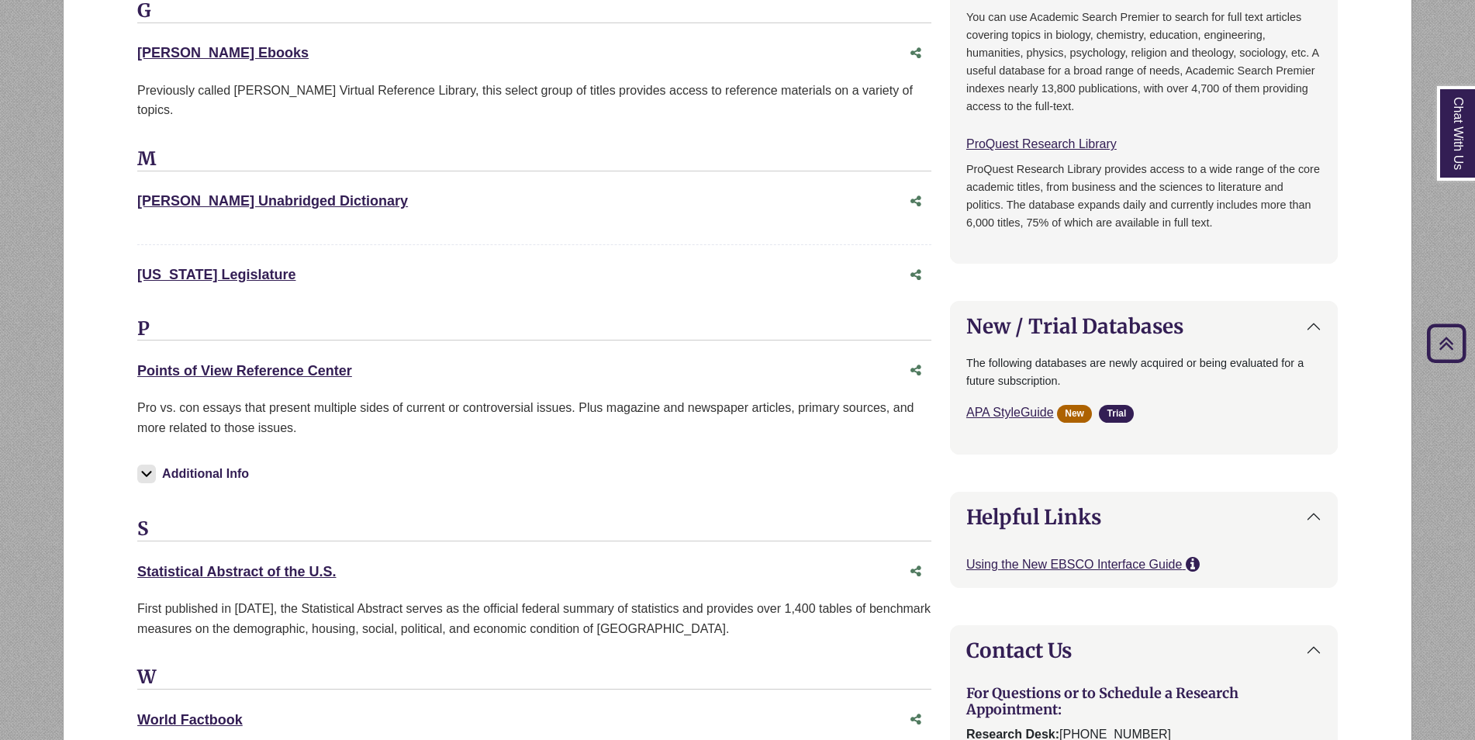
scroll to position [1163, 0]
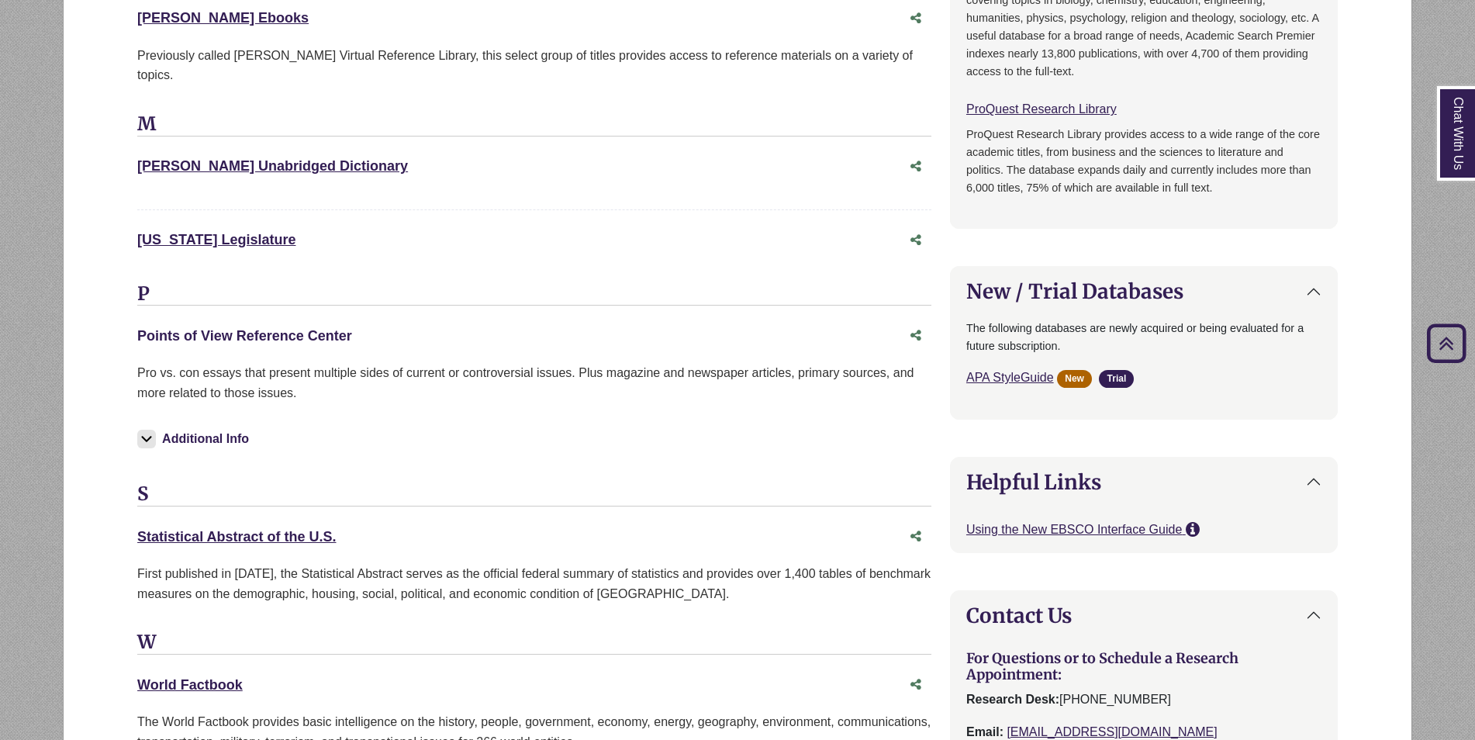
click at [291, 328] on link "Points of View Reference Center This link opens in a new window" at bounding box center [244, 336] width 215 height 16
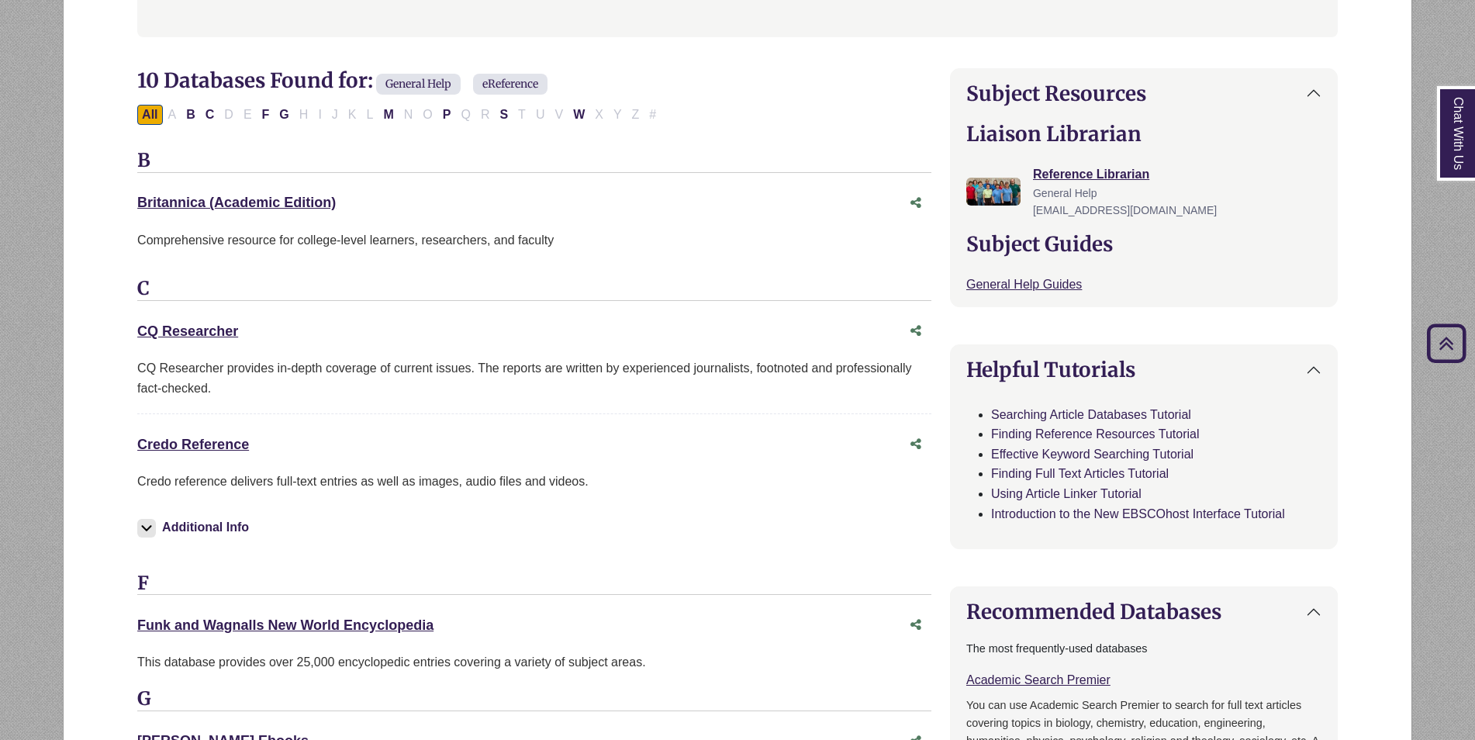
scroll to position [388, 0]
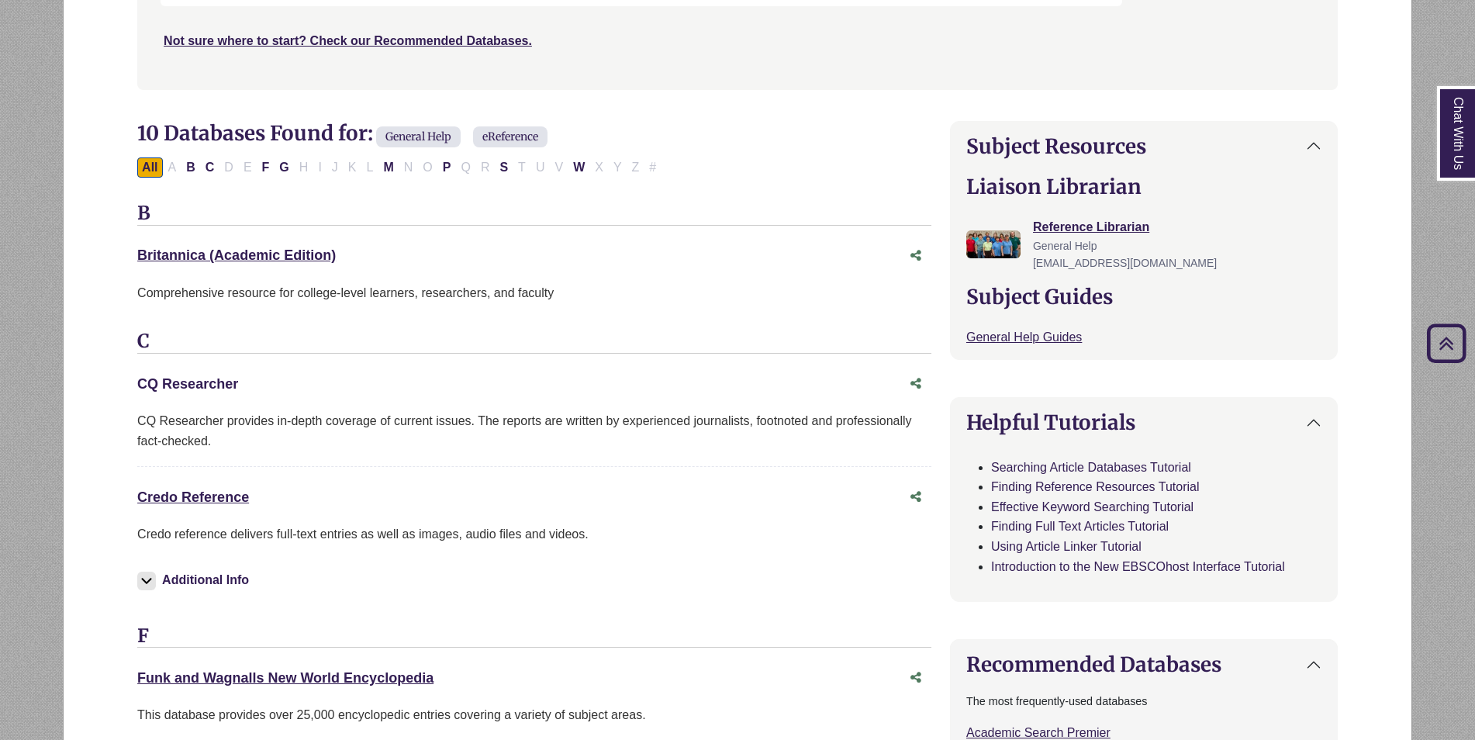
click at [223, 380] on link "CQ Researcher This link opens in a new window" at bounding box center [187, 384] width 101 height 16
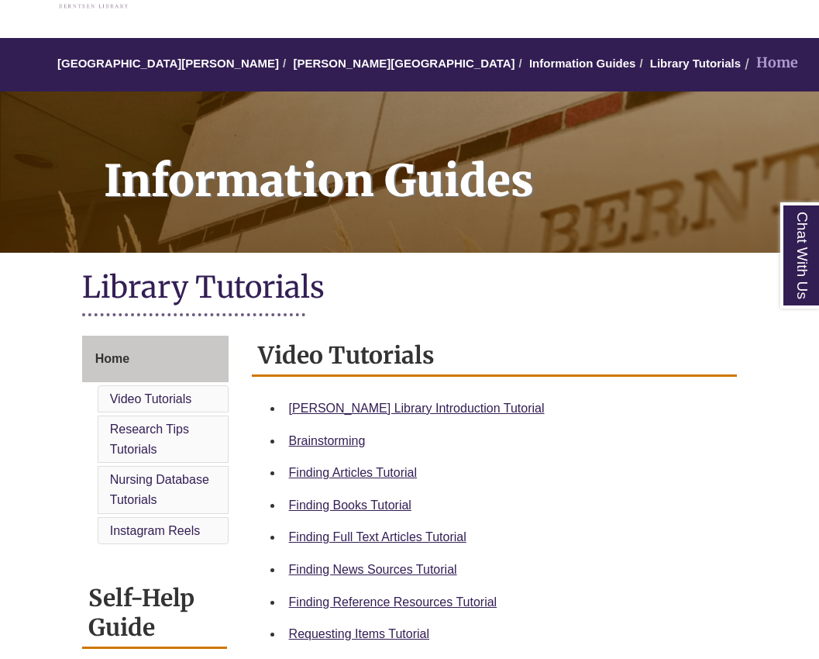
scroll to position [155, 0]
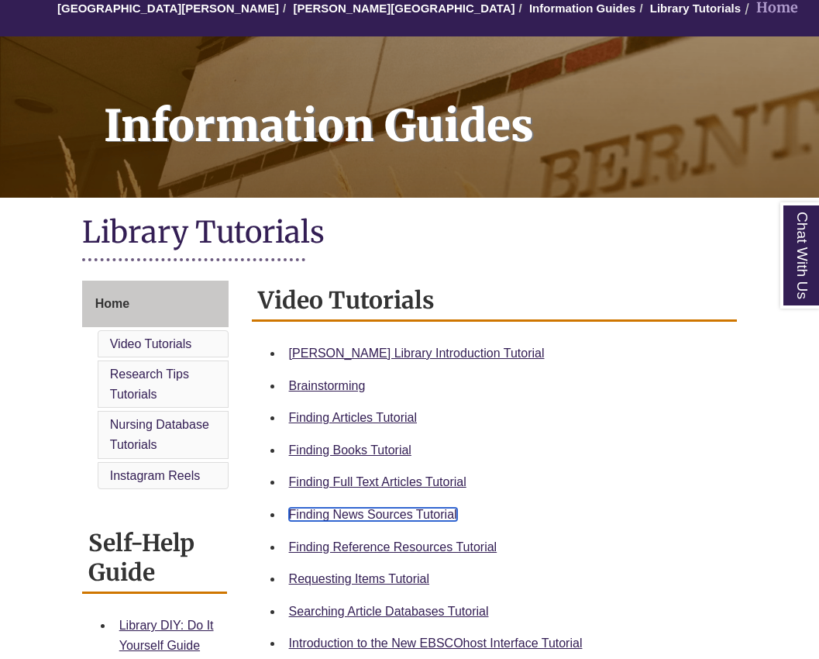
click at [374, 512] on link "Finding News Sources Tutorial" at bounding box center [373, 514] width 168 height 13
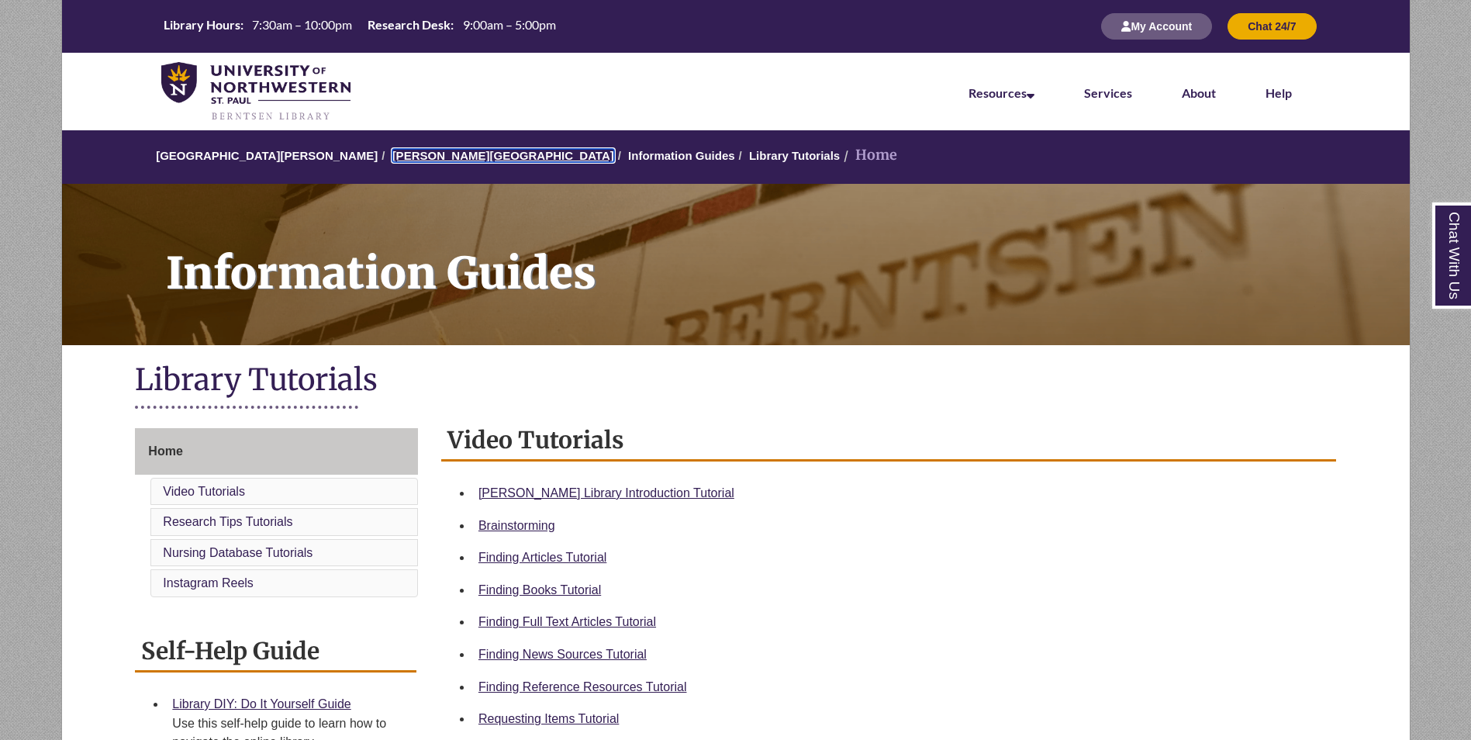
click at [423, 156] on link "[PERSON_NAME][GEOGRAPHIC_DATA]" at bounding box center [503, 155] width 222 height 13
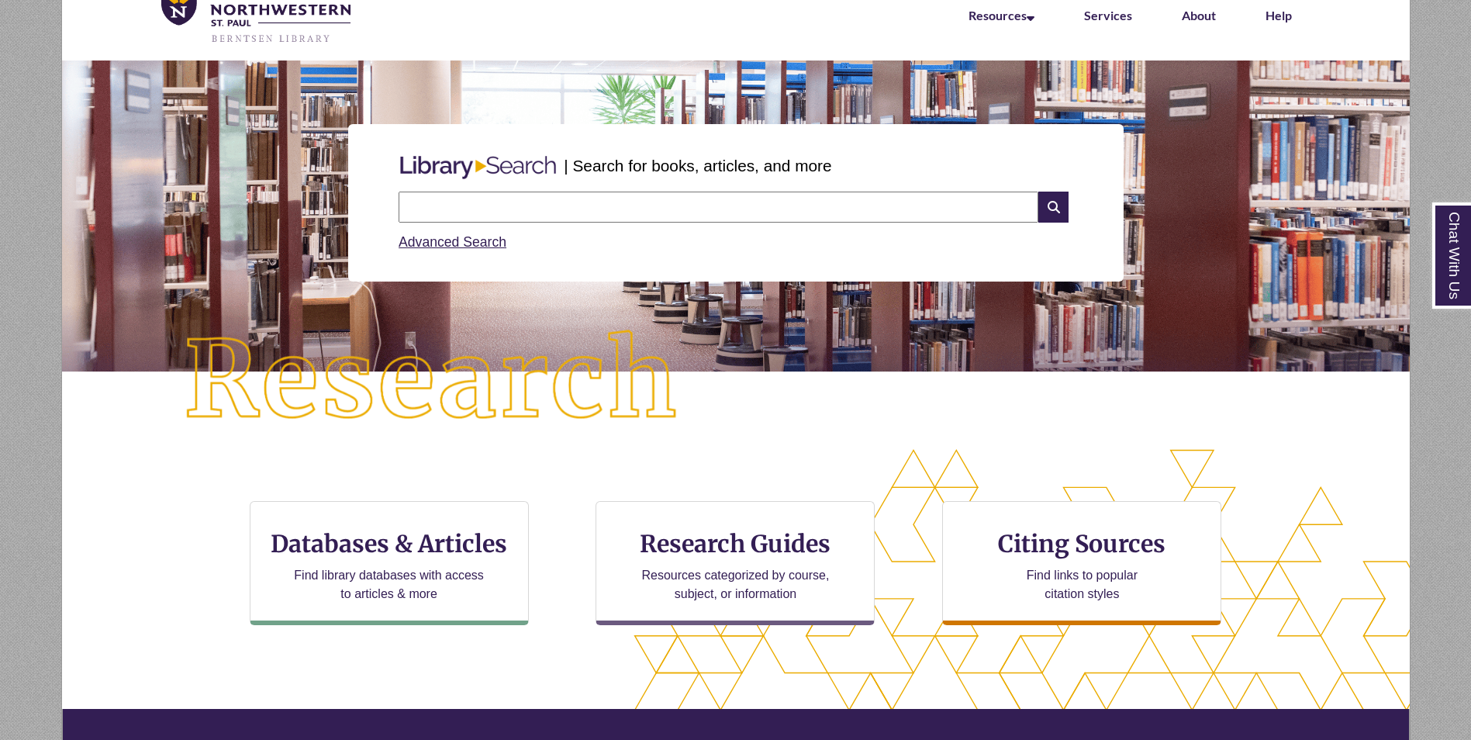
click at [485, 211] on input "text" at bounding box center [718, 206] width 640 height 31
type input "*"
type input "**********"
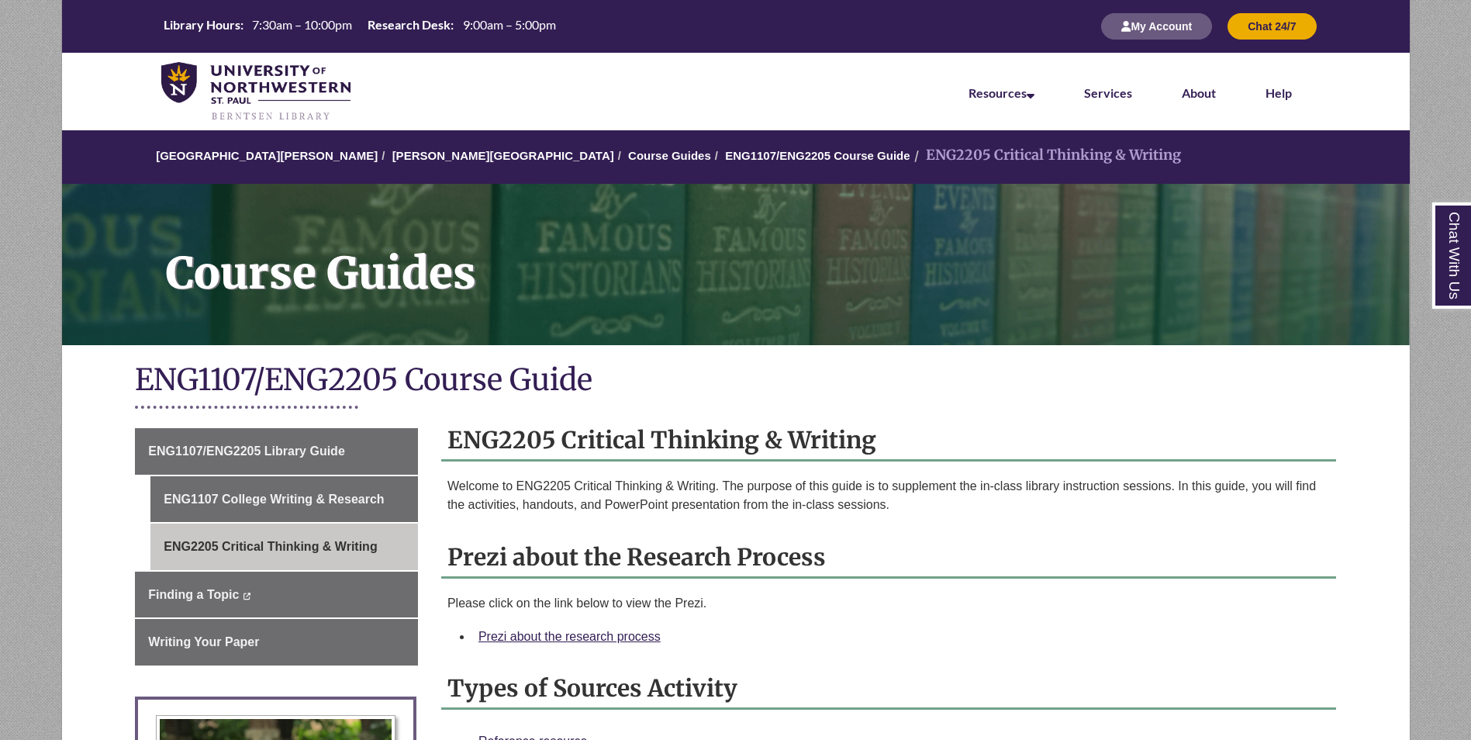
scroll to position [155, 0]
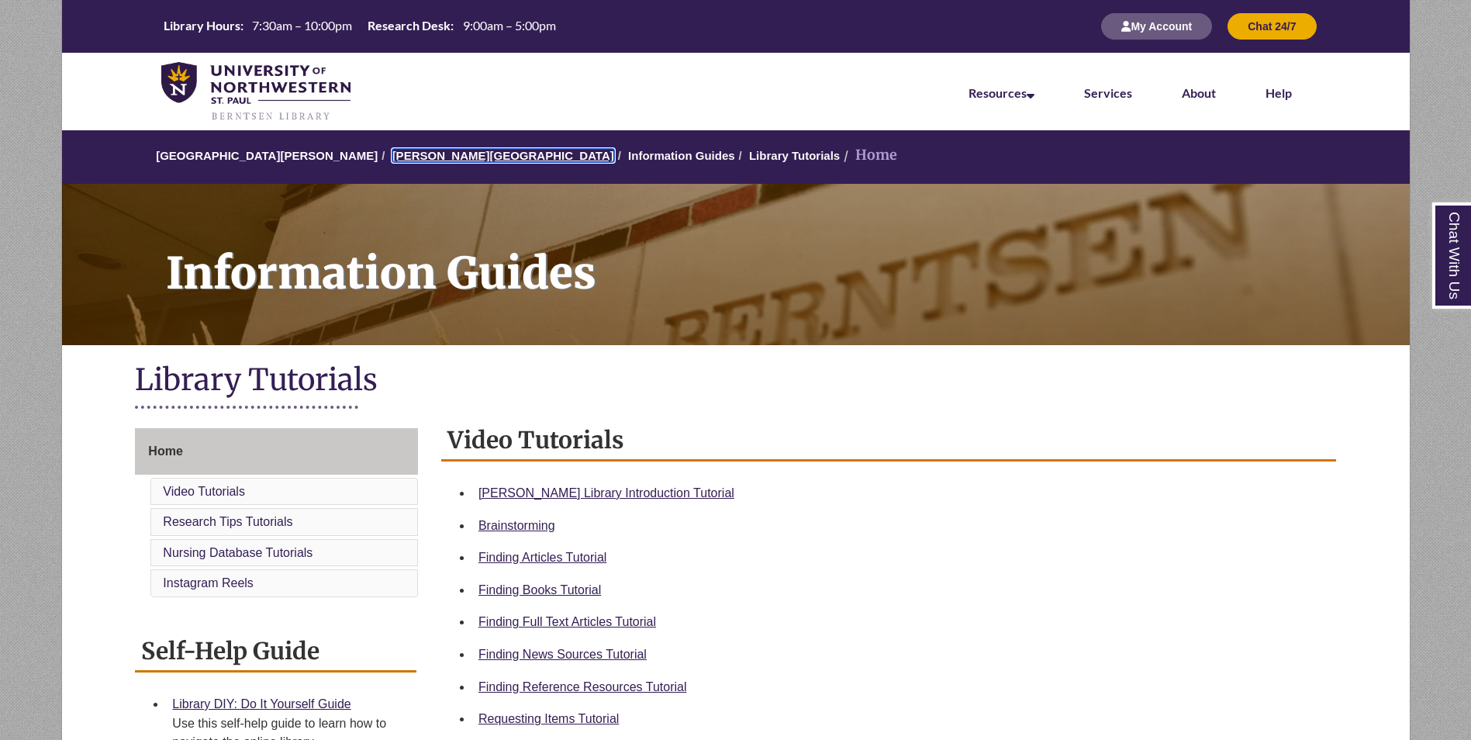
click at [431, 157] on link "[PERSON_NAME][GEOGRAPHIC_DATA]" at bounding box center [503, 155] width 222 height 13
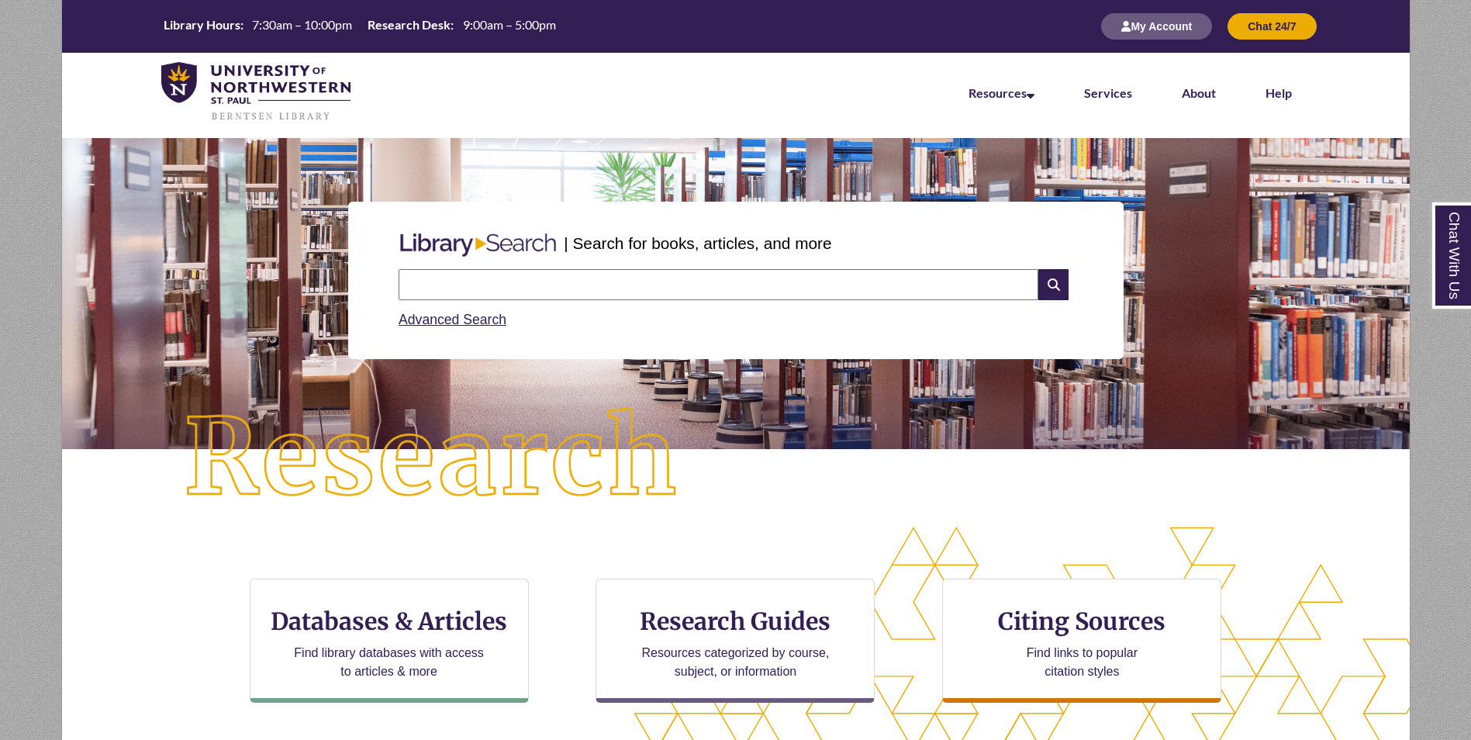
click at [491, 281] on input "text" at bounding box center [718, 284] width 640 height 31
type input "**********"
